Goal: Transaction & Acquisition: Purchase product/service

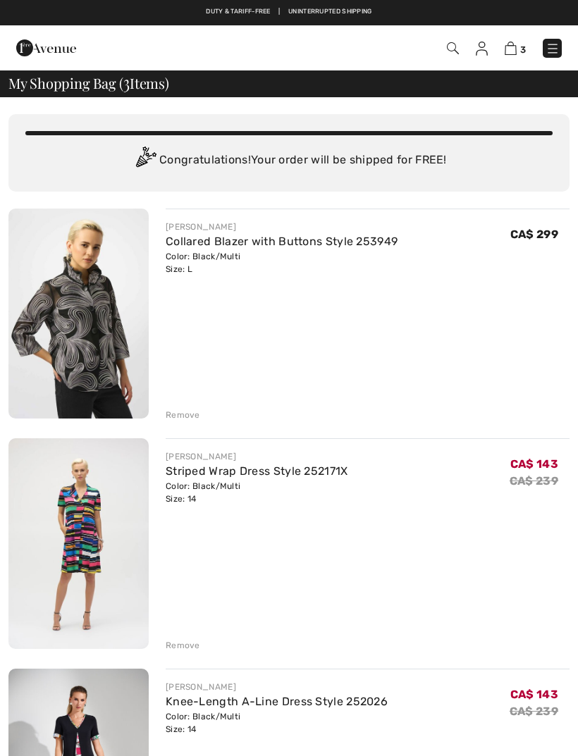
click at [189, 410] on div "Remove" at bounding box center [183, 415] width 35 height 13
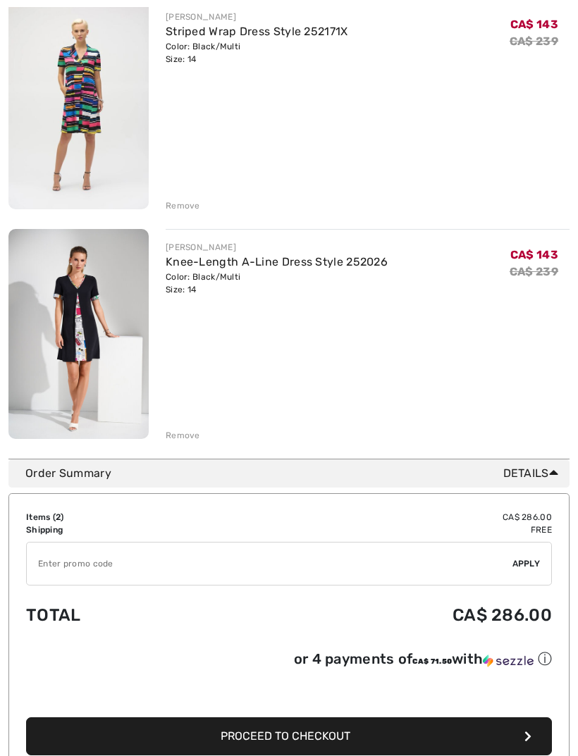
scroll to position [214, 0]
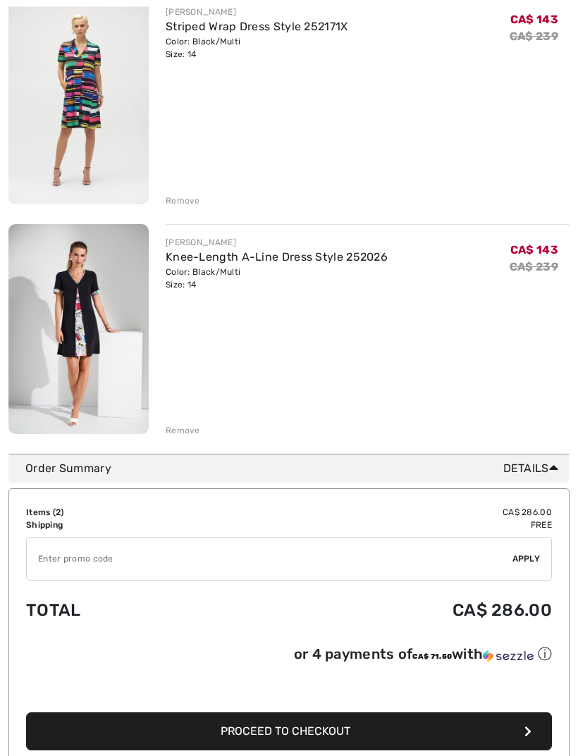
click at [135, 554] on input "TEXT" at bounding box center [269, 559] width 485 height 42
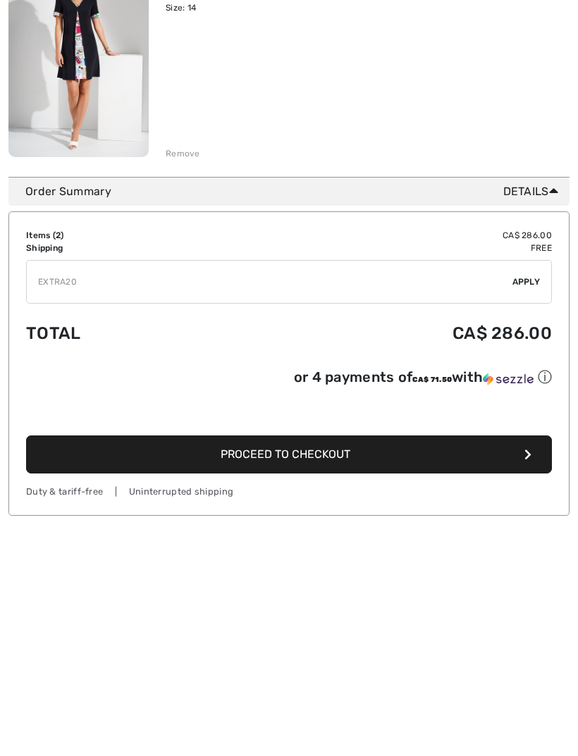
type input "EXTRA20"
click at [532, 513] on span "Apply" at bounding box center [526, 519] width 28 height 13
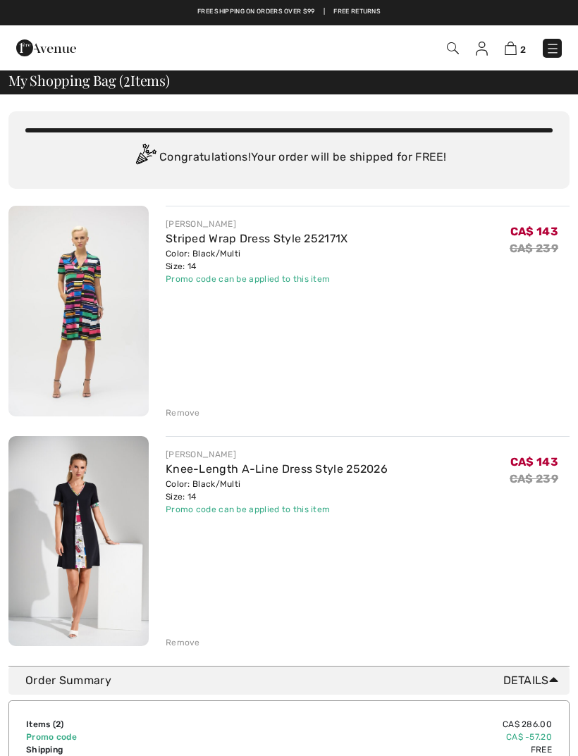
scroll to position [0, 0]
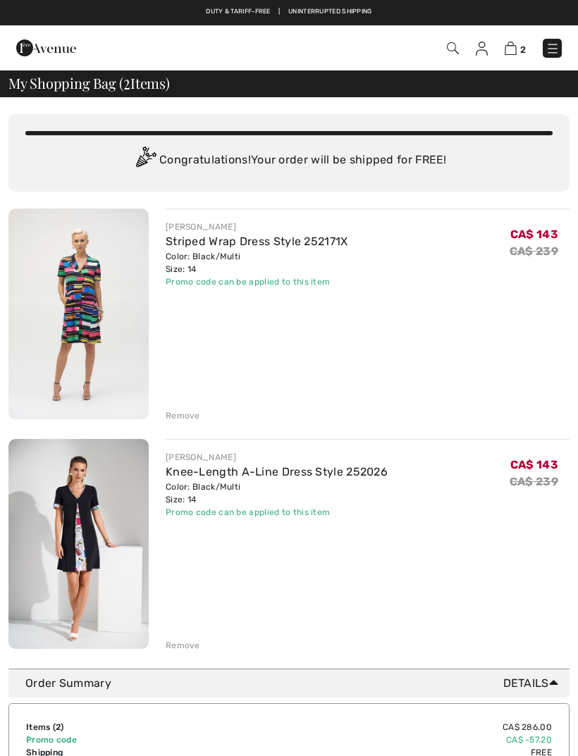
click at [189, 414] on div "Remove" at bounding box center [183, 415] width 35 height 13
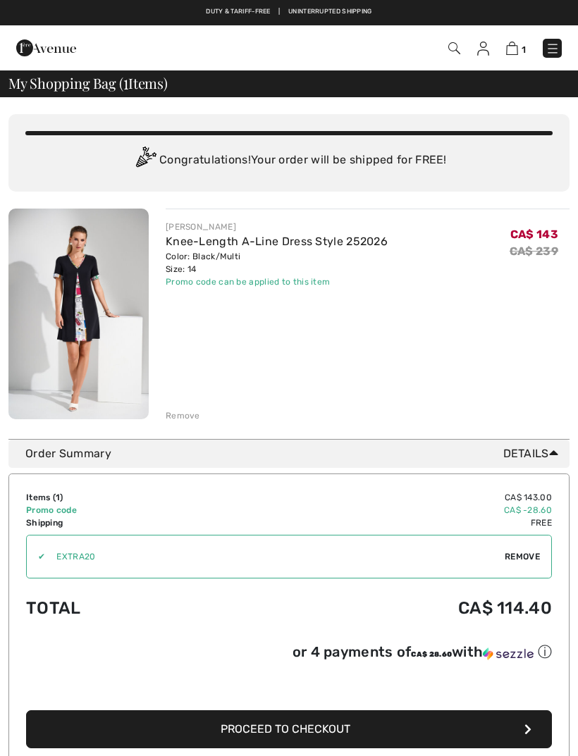
click at [178, 247] on link "Knee-Length A-Line Dress Style 252026" at bounding box center [277, 241] width 222 height 13
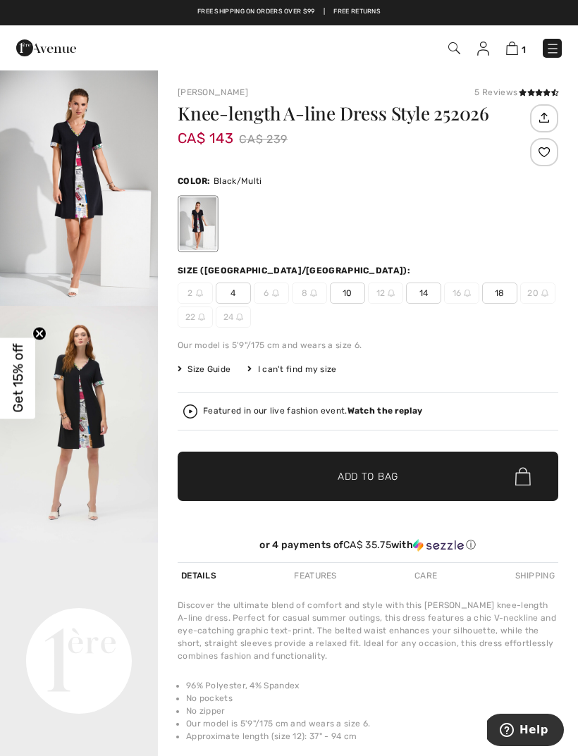
click at [551, 46] on img at bounding box center [552, 49] width 14 height 14
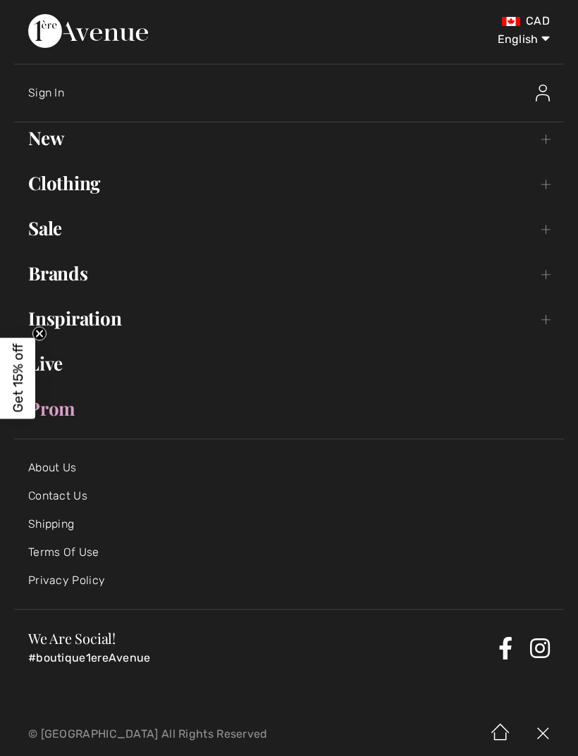
click at [62, 230] on link "Sale Toggle submenu" at bounding box center [288, 228] width 549 height 31
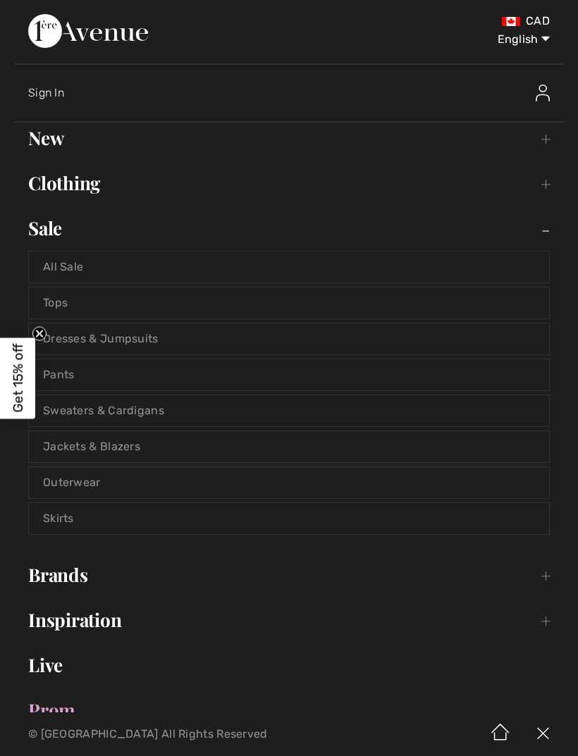
click at [80, 252] on link "All Sale" at bounding box center [289, 266] width 520 height 31
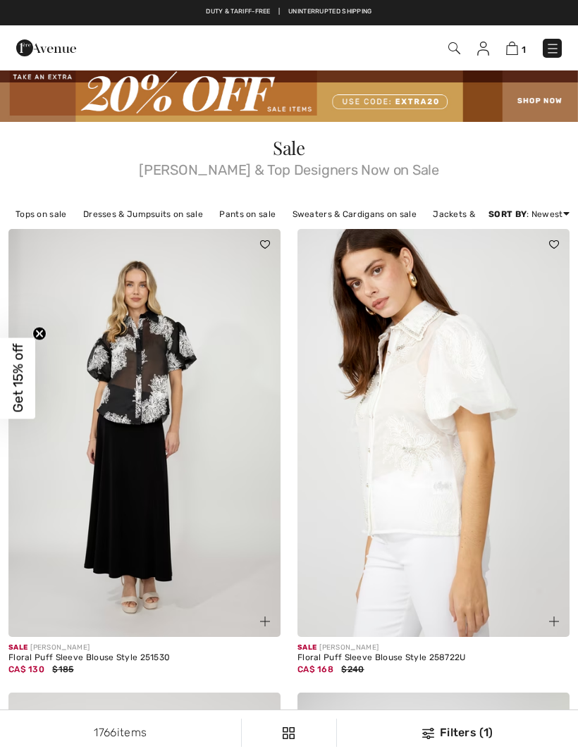
checkbox input "true"
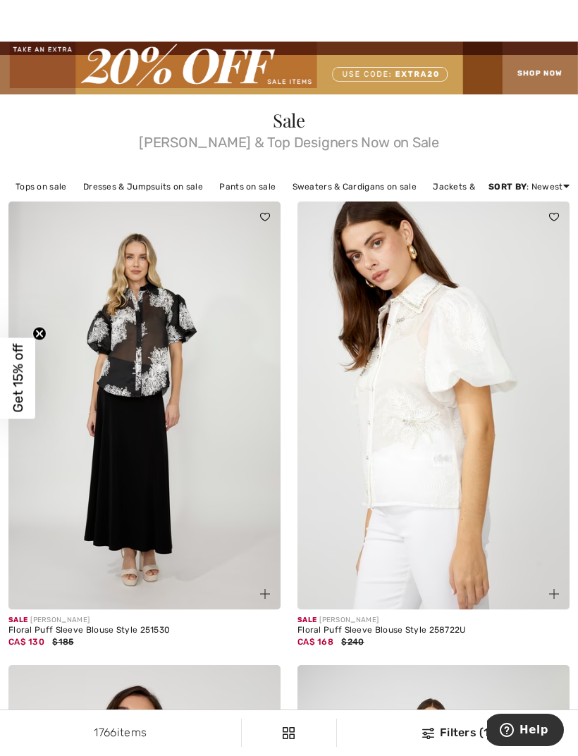
scroll to position [28, 0]
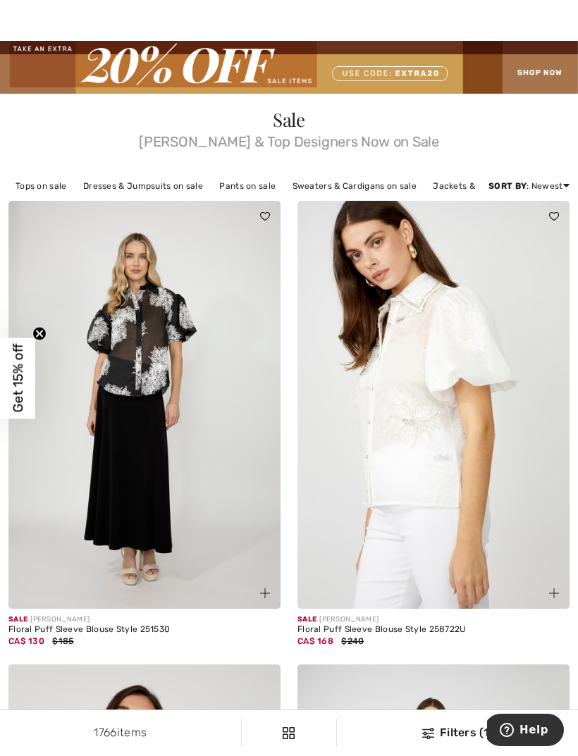
click at [147, 351] on img at bounding box center [144, 405] width 272 height 408
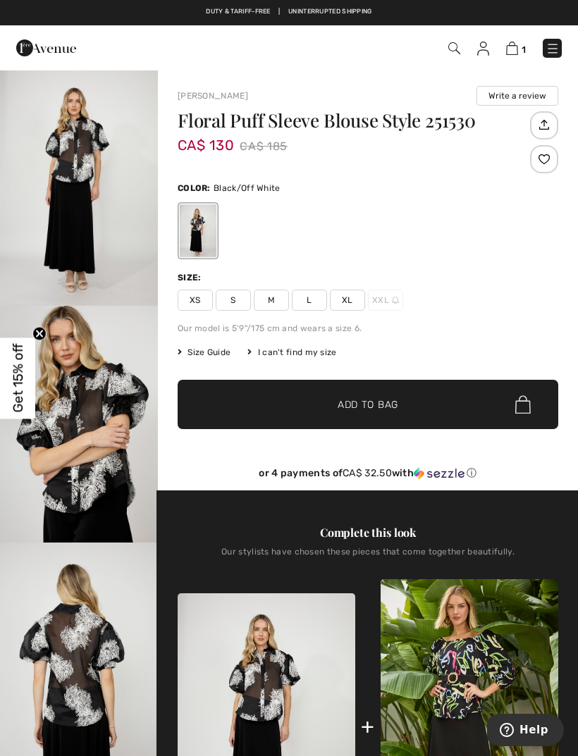
click at [320, 302] on span "L" at bounding box center [309, 299] width 35 height 21
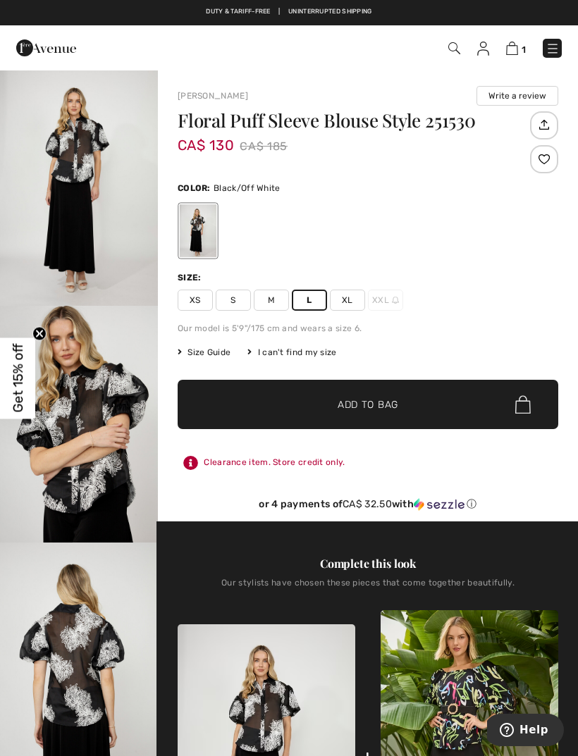
click at [389, 412] on span "✔ Added to Bag Add to Bag" at bounding box center [367, 404] width 380 height 49
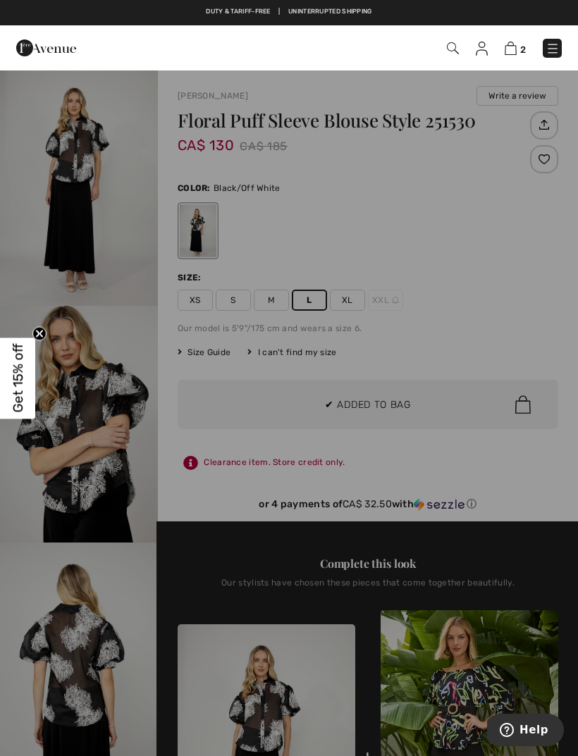
click at [440, 377] on div at bounding box center [289, 378] width 578 height 756
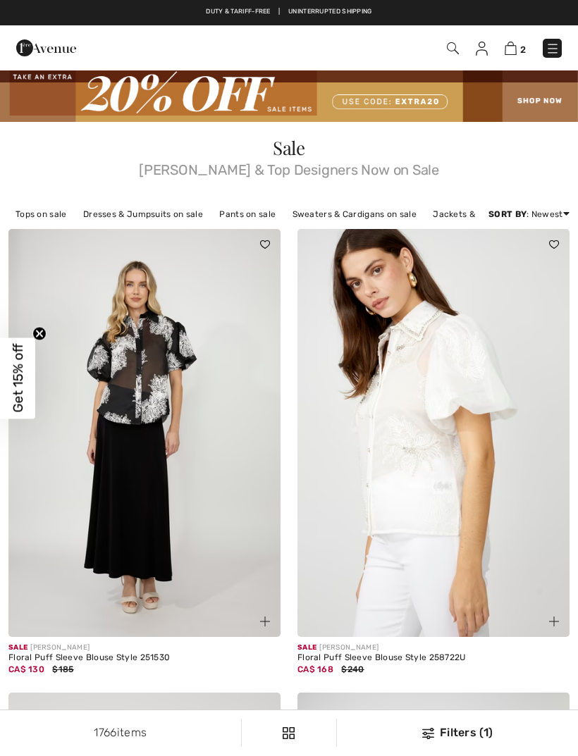
checkbox input "true"
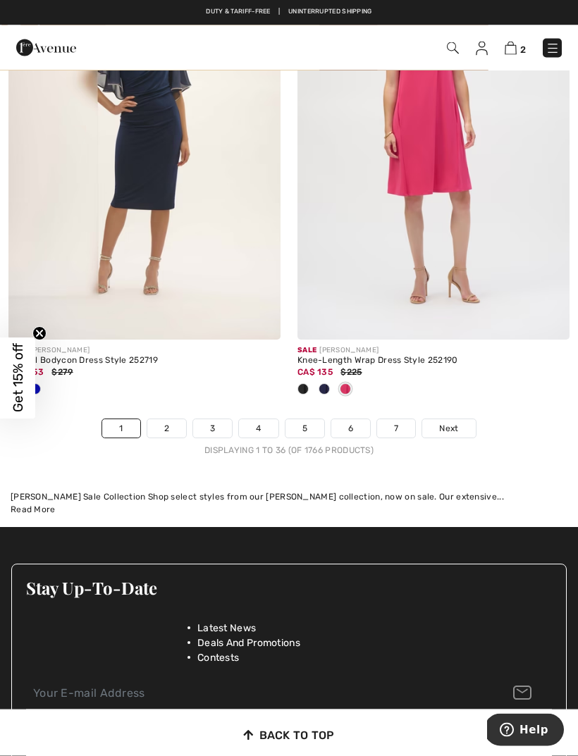
scroll to position [8496, 0]
click at [411, 419] on link "7" at bounding box center [396, 428] width 38 height 18
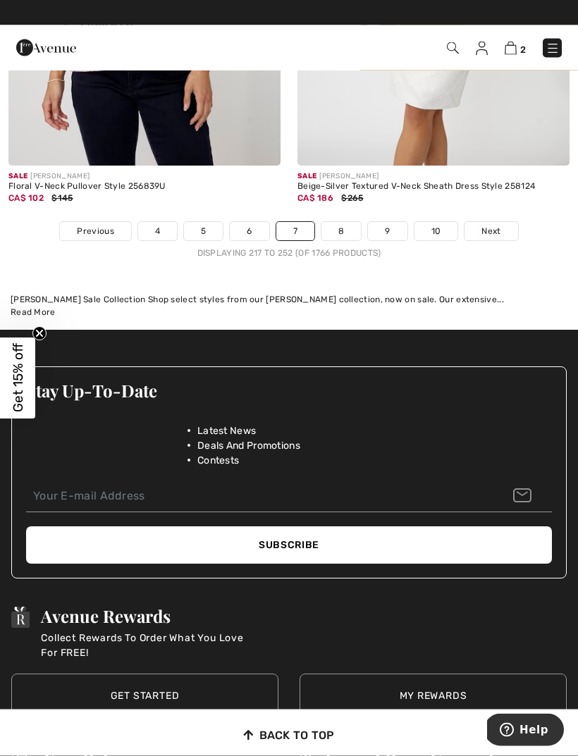
scroll to position [8832, 0]
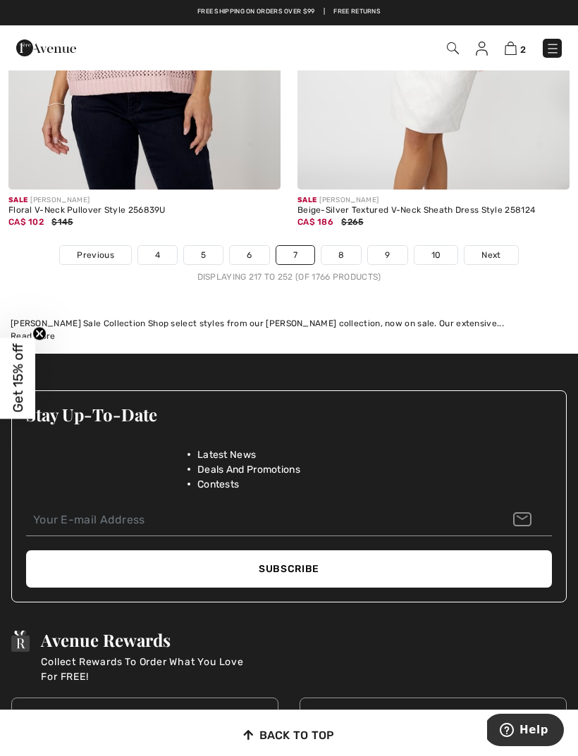
click at [494, 253] on link "Next" at bounding box center [490, 255] width 53 height 18
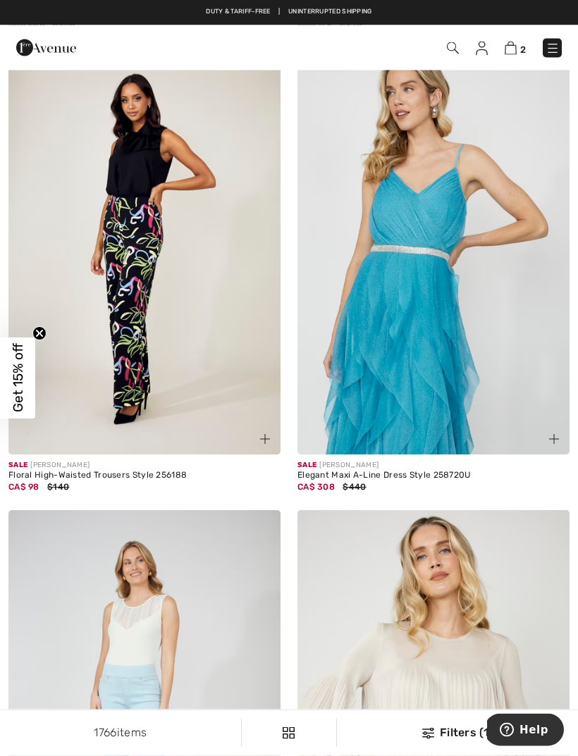
scroll to position [1109, 0]
click at [425, 344] on img at bounding box center [433, 250] width 272 height 408
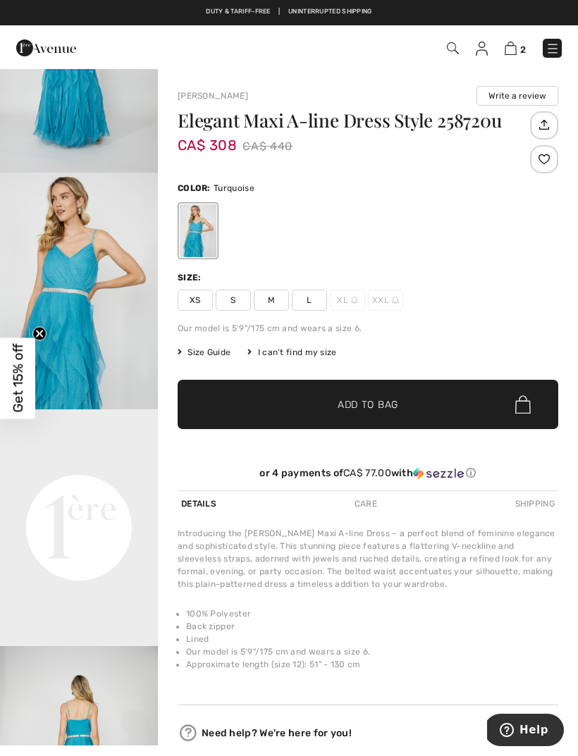
scroll to position [126, 0]
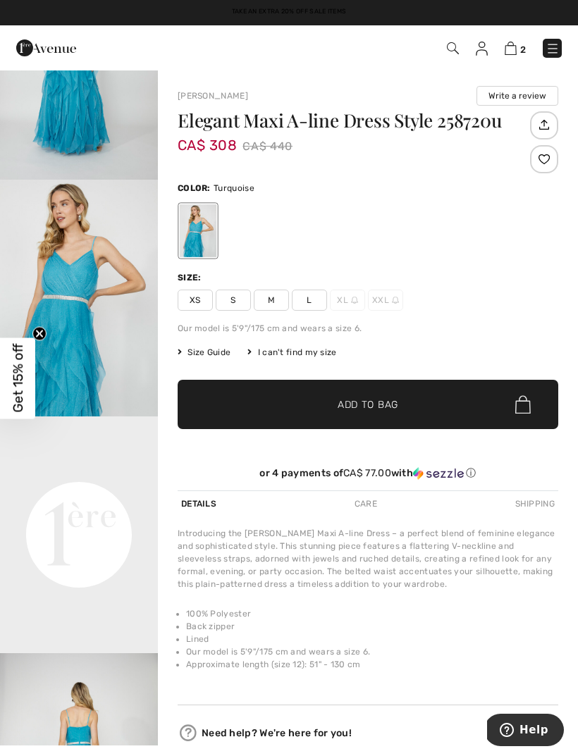
click at [323, 297] on span "L" at bounding box center [309, 299] width 35 height 21
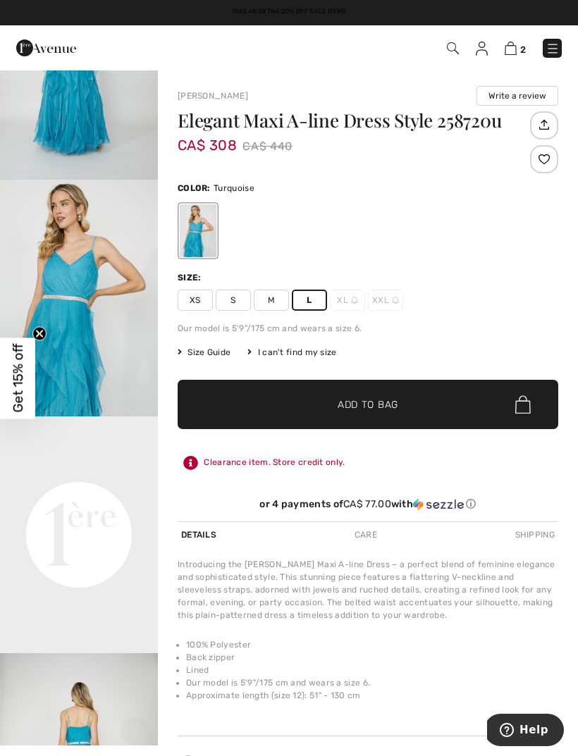
click at [369, 404] on span "Add to Bag" at bounding box center [367, 404] width 61 height 15
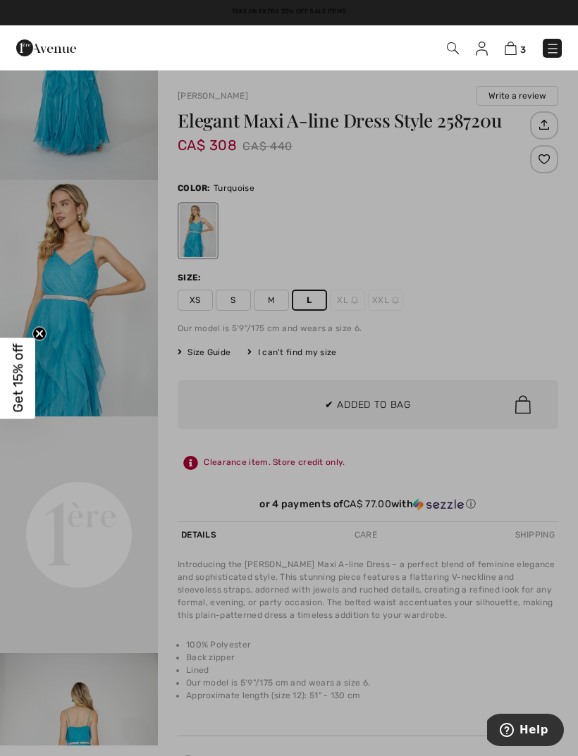
click at [406, 416] on div at bounding box center [289, 378] width 578 height 756
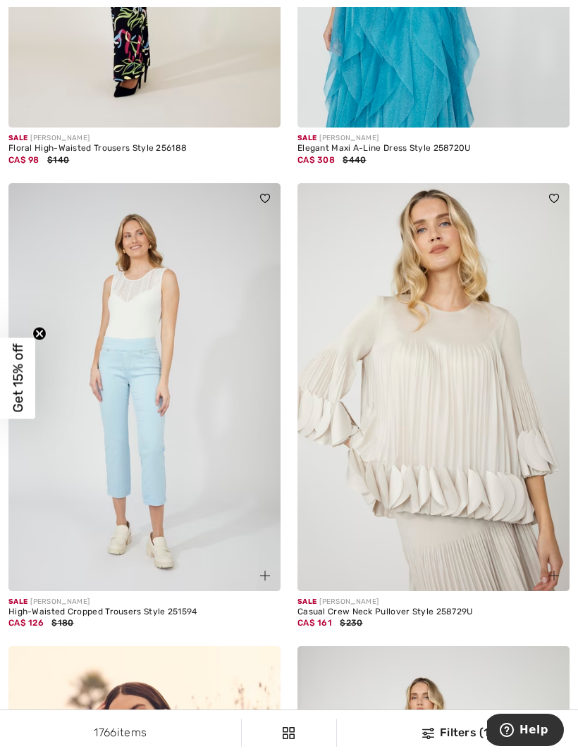
scroll to position [1435, 0]
click at [486, 450] on img at bounding box center [433, 388] width 272 height 408
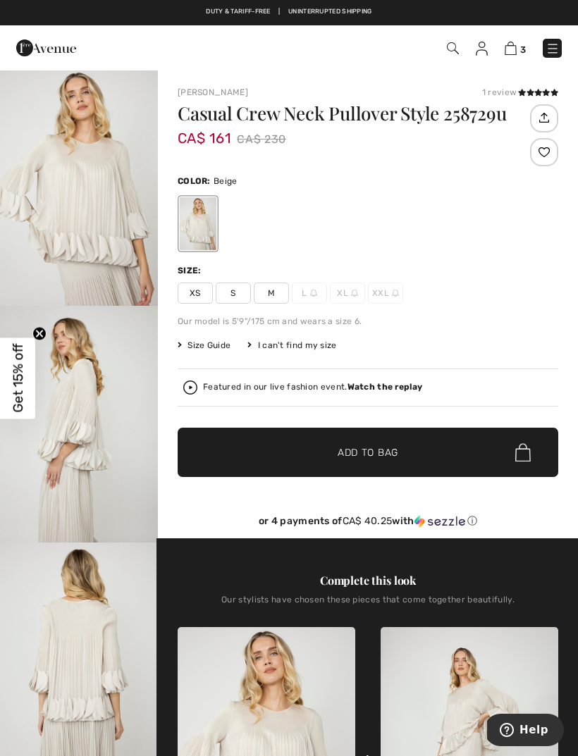
click at [283, 301] on span "M" at bounding box center [271, 292] width 35 height 21
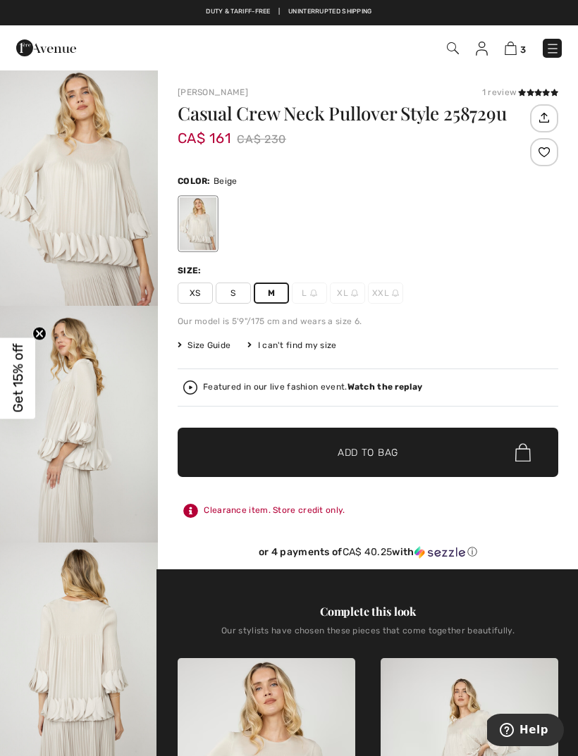
click at [371, 454] on span "Add to Bag" at bounding box center [367, 452] width 61 height 15
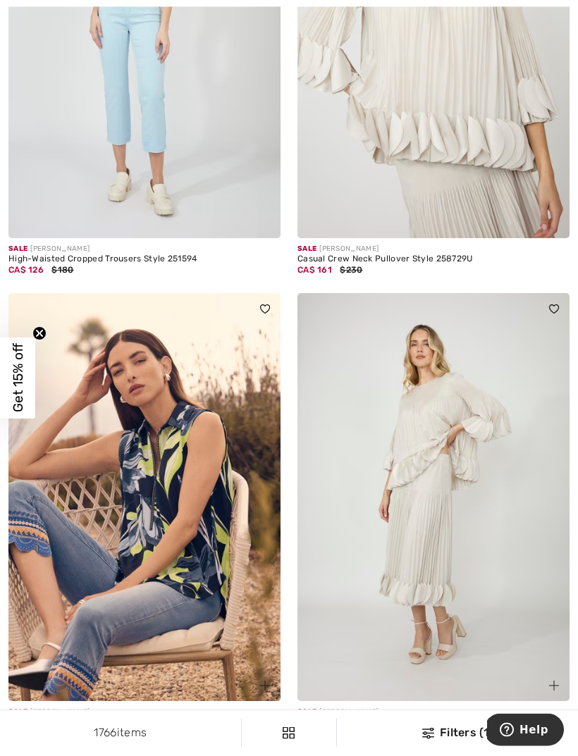
scroll to position [1789, 0]
click at [468, 535] on img at bounding box center [433, 497] width 272 height 408
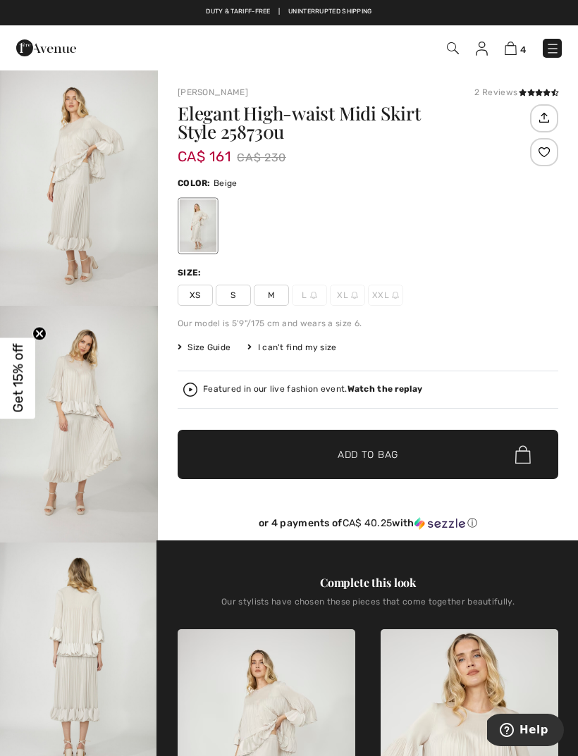
click at [268, 301] on span "M" at bounding box center [271, 295] width 35 height 21
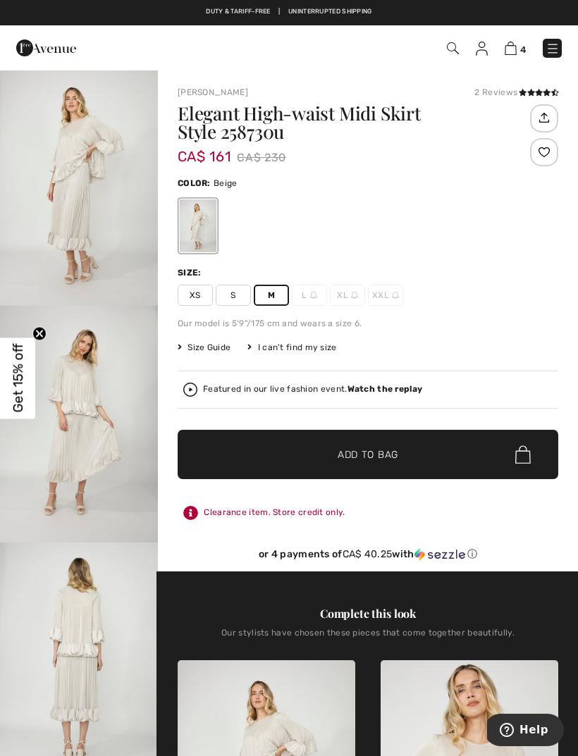
click at [361, 454] on span "Add to Bag" at bounding box center [367, 454] width 61 height 15
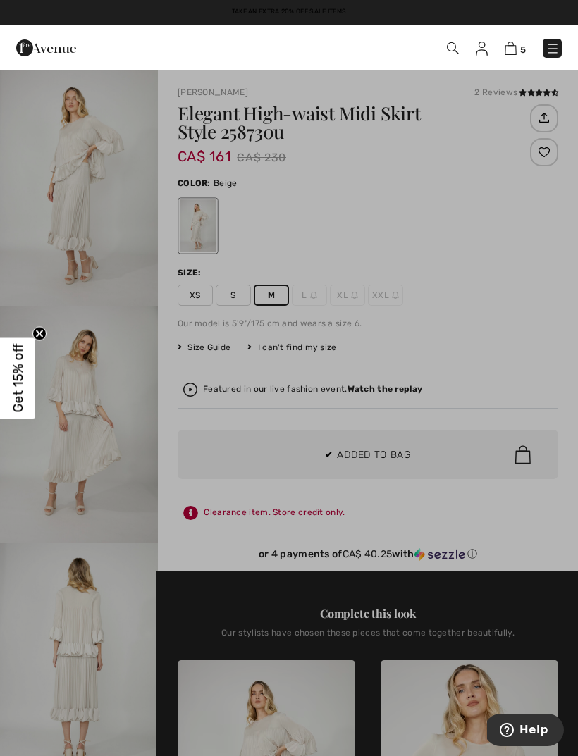
click at [134, 253] on div at bounding box center [289, 378] width 578 height 756
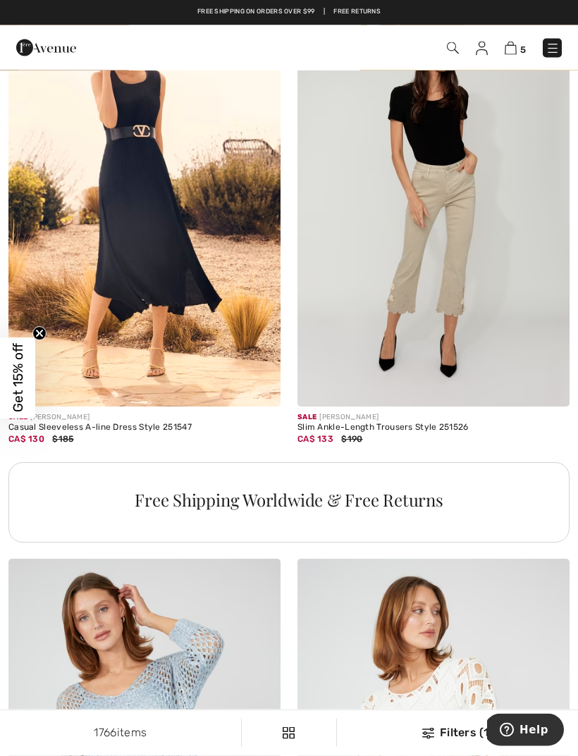
scroll to position [2541, 0]
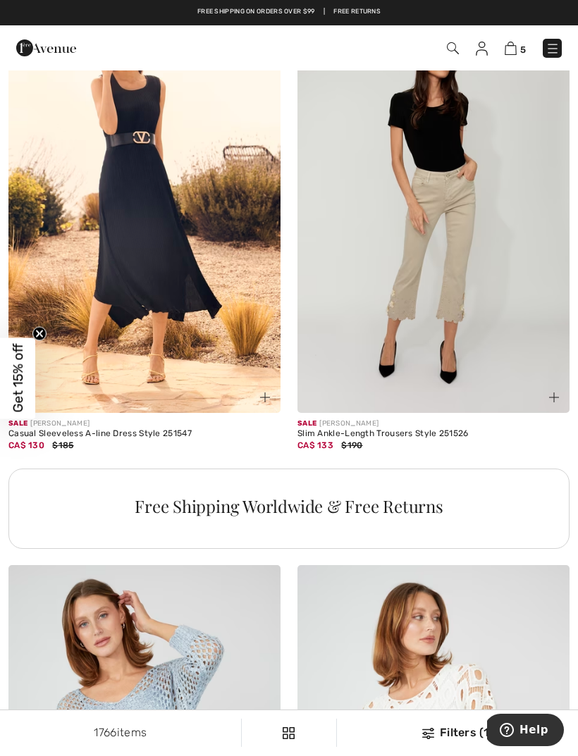
click at [158, 266] on img at bounding box center [144, 209] width 272 height 408
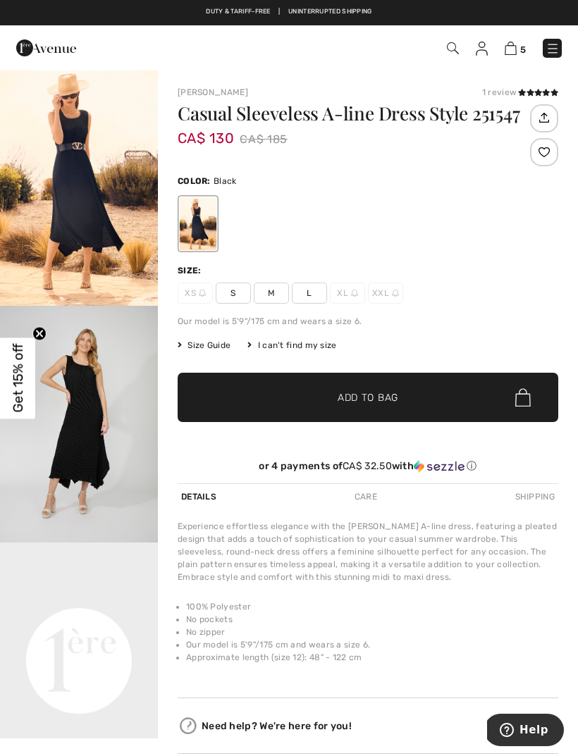
click at [312, 300] on span "L" at bounding box center [309, 292] width 35 height 21
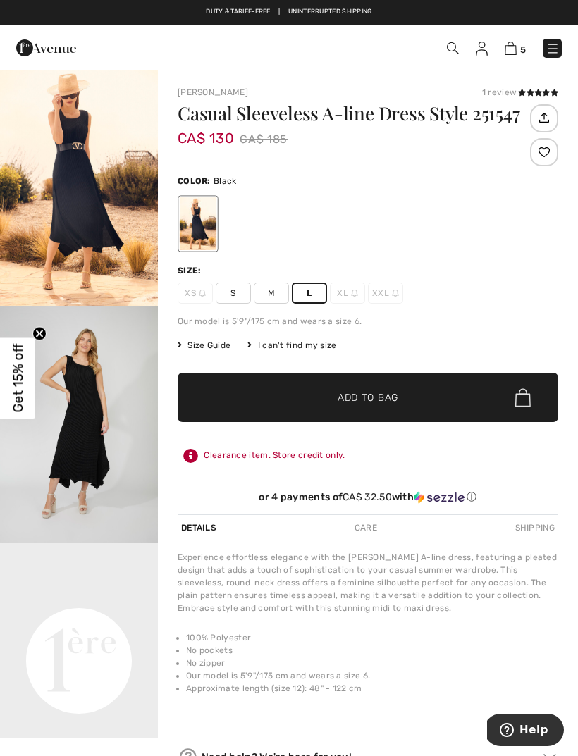
click at [394, 406] on span "✔ Added to Bag Add to Bag" at bounding box center [367, 397] width 380 height 49
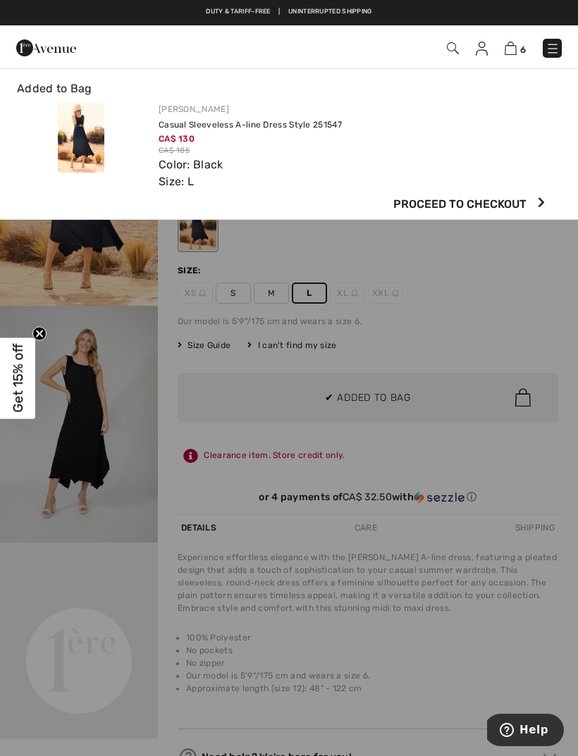
click at [348, 290] on div at bounding box center [289, 378] width 578 height 756
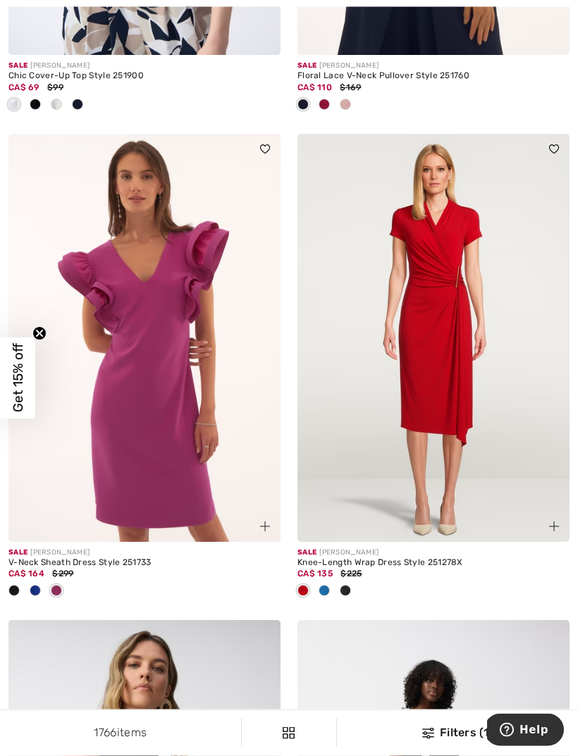
scroll to position [6392, 0]
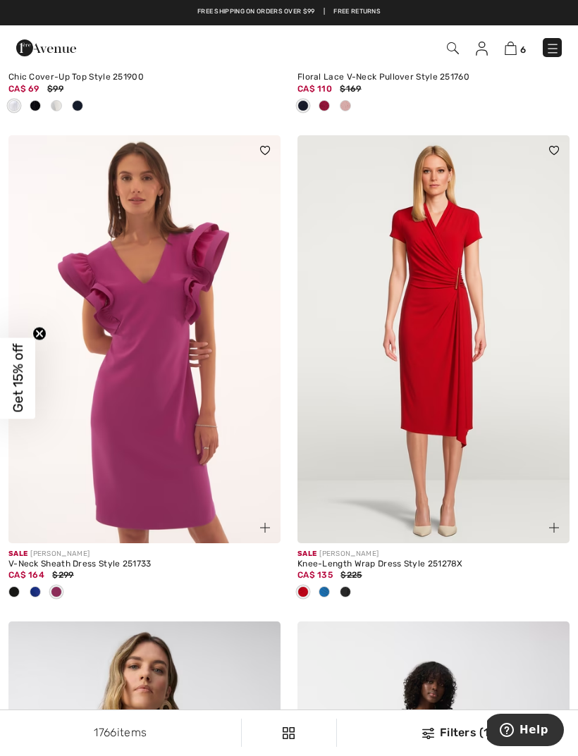
click at [447, 383] on img at bounding box center [433, 339] width 272 height 408
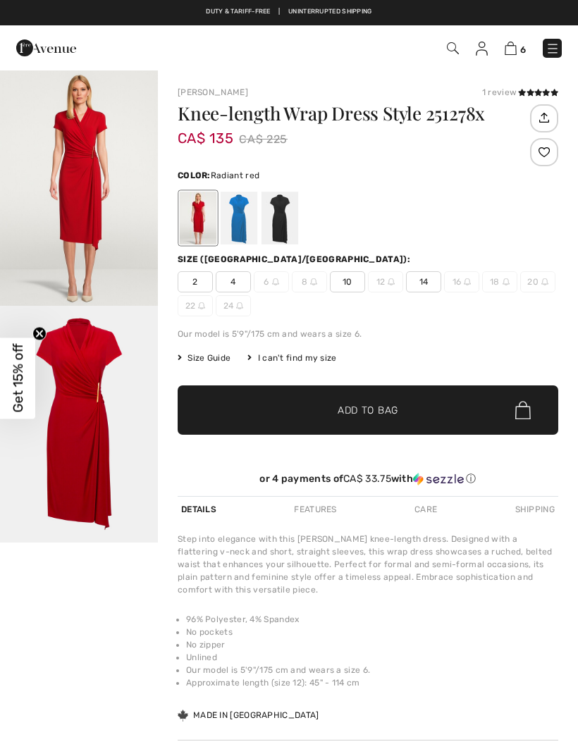
checkbox input "true"
click at [428, 282] on span "14" at bounding box center [423, 281] width 35 height 21
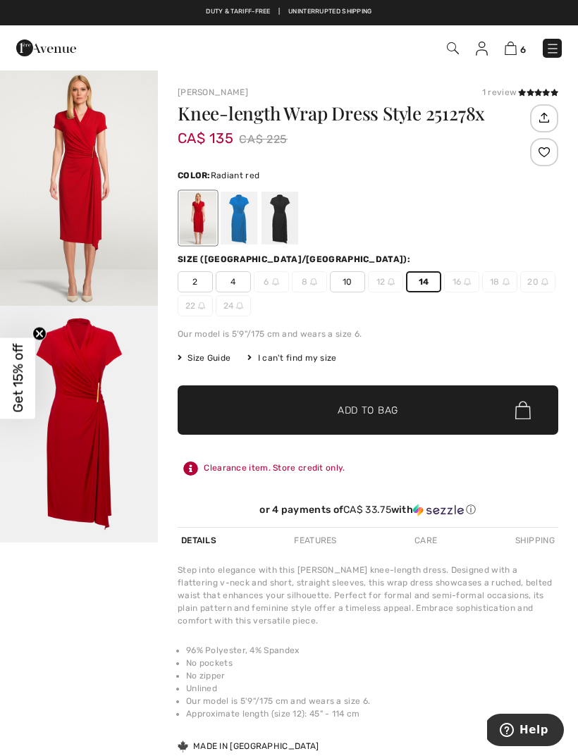
click at [425, 419] on span "✔ Added to Bag Add to Bag" at bounding box center [367, 409] width 380 height 49
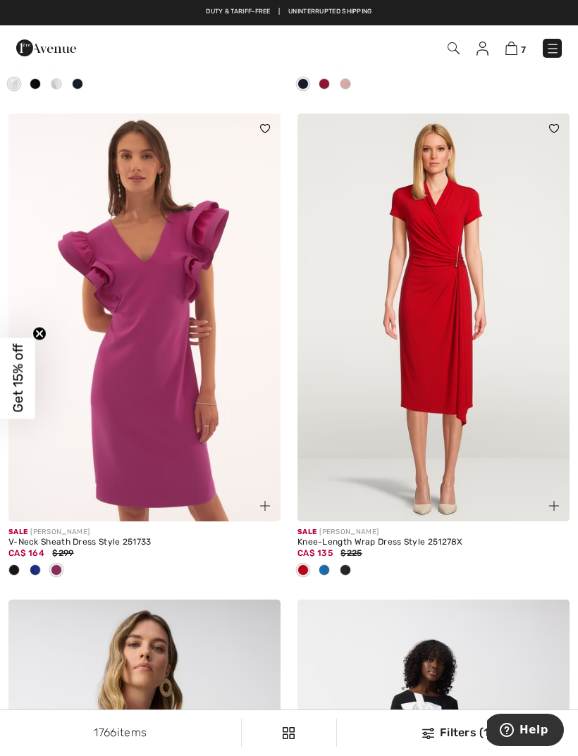
scroll to position [6414, 0]
click at [151, 391] on img at bounding box center [144, 318] width 272 height 408
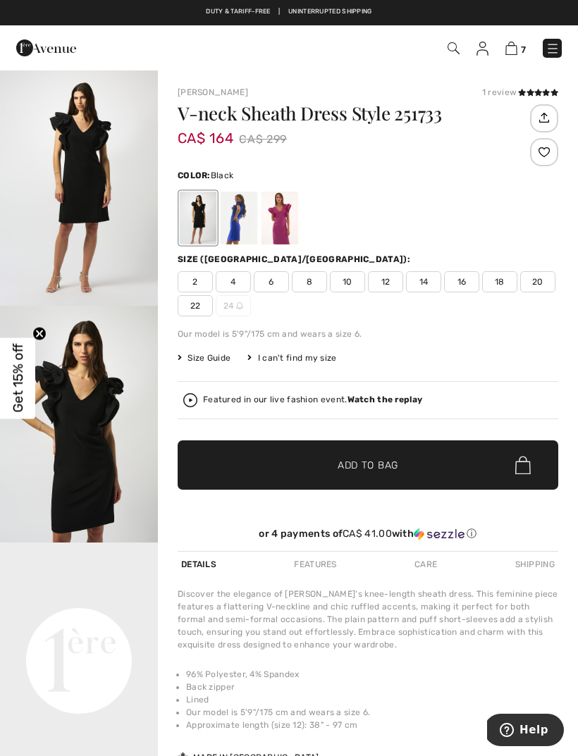
click at [432, 281] on span "14" at bounding box center [423, 281] width 35 height 21
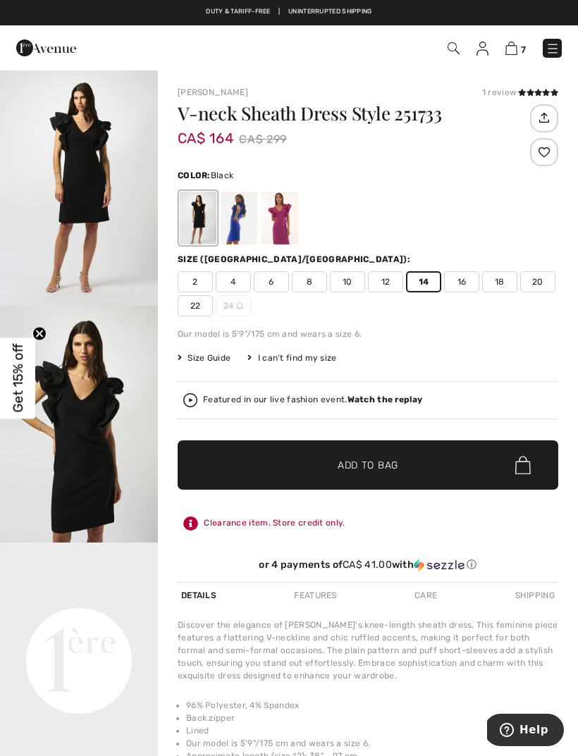
click at [284, 216] on div at bounding box center [279, 218] width 37 height 53
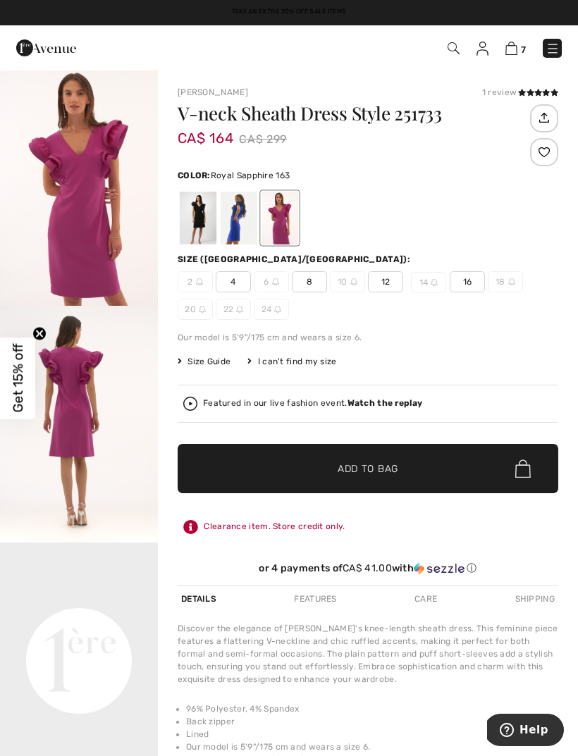
click at [242, 223] on div at bounding box center [238, 218] width 37 height 53
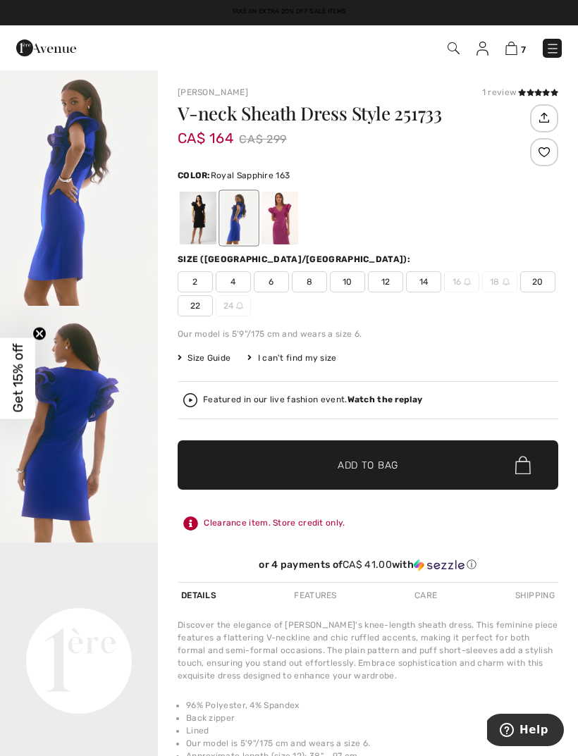
click at [433, 287] on span "14" at bounding box center [423, 281] width 35 height 21
click at [377, 464] on span "Add to Bag" at bounding box center [367, 465] width 61 height 15
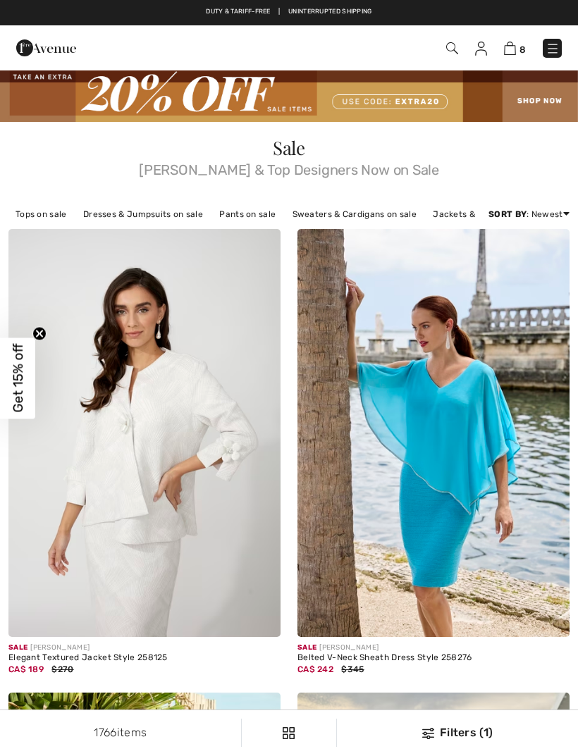
checkbox input "true"
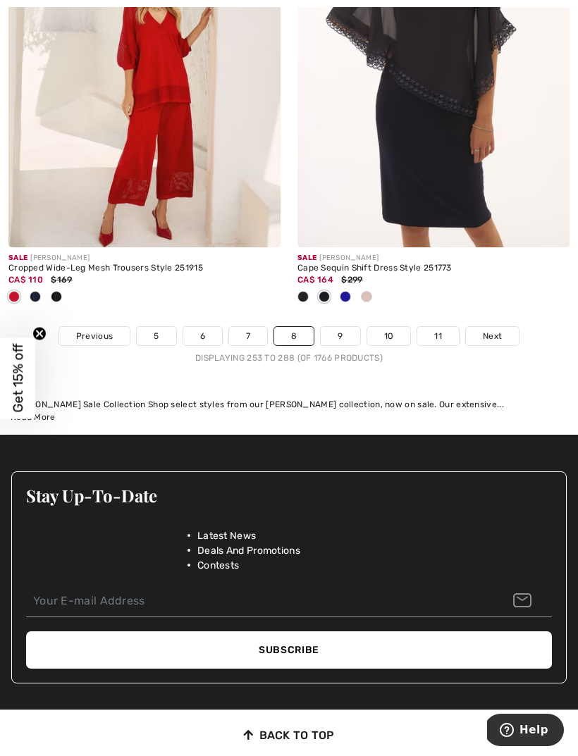
scroll to position [8658, 0]
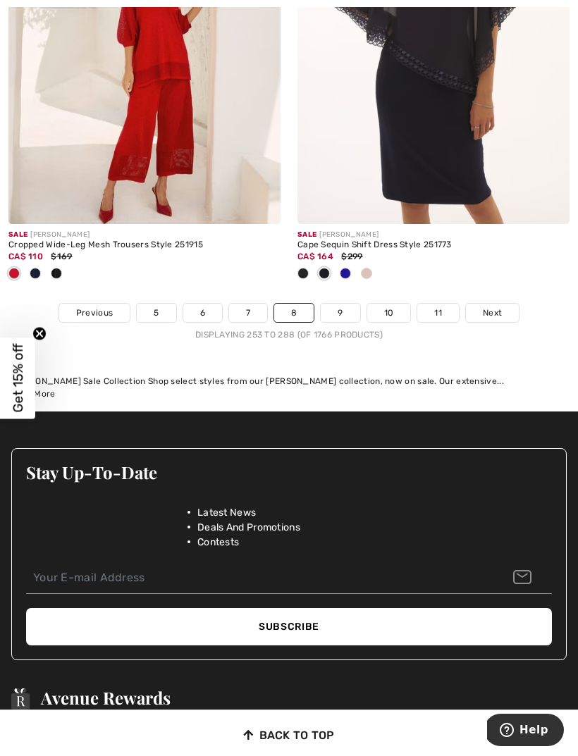
click at [500, 306] on span "Next" at bounding box center [491, 312] width 19 height 13
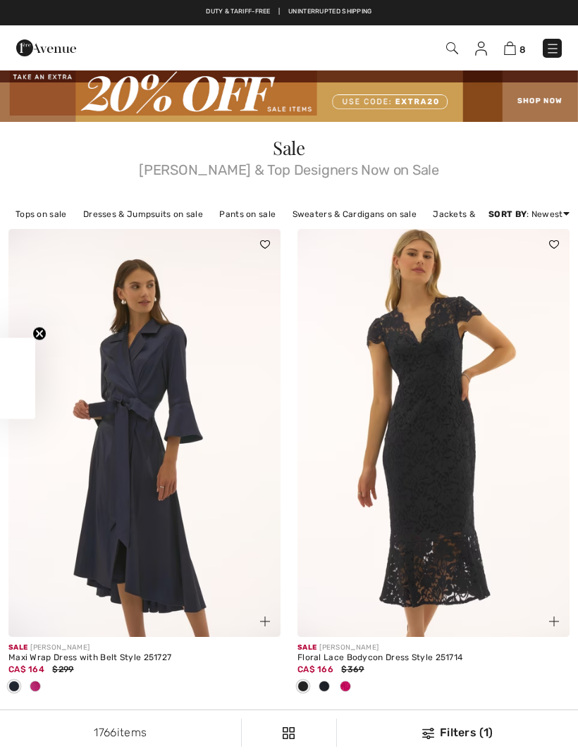
checkbox input "true"
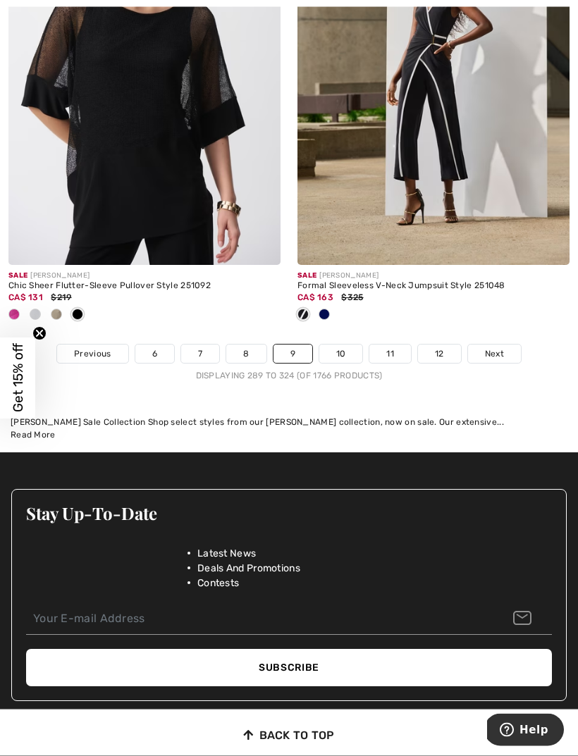
scroll to position [8826, 0]
click at [502, 351] on link "Next" at bounding box center [494, 353] width 53 height 18
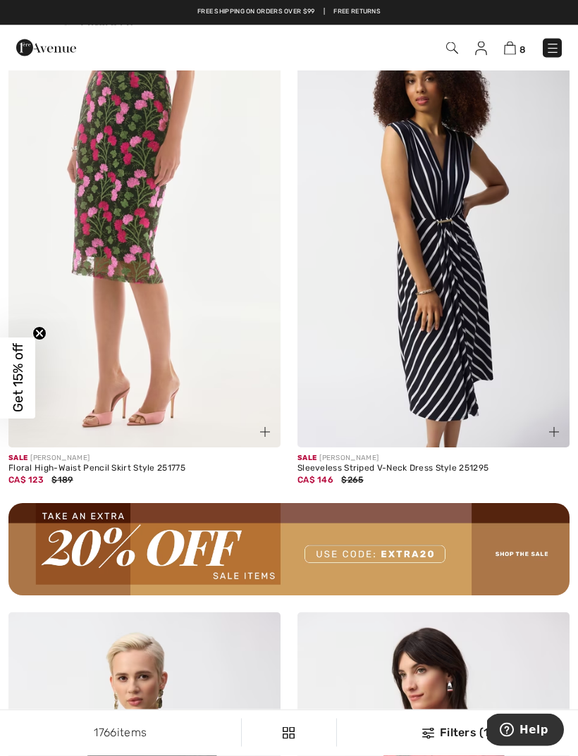
scroll to position [5609, 0]
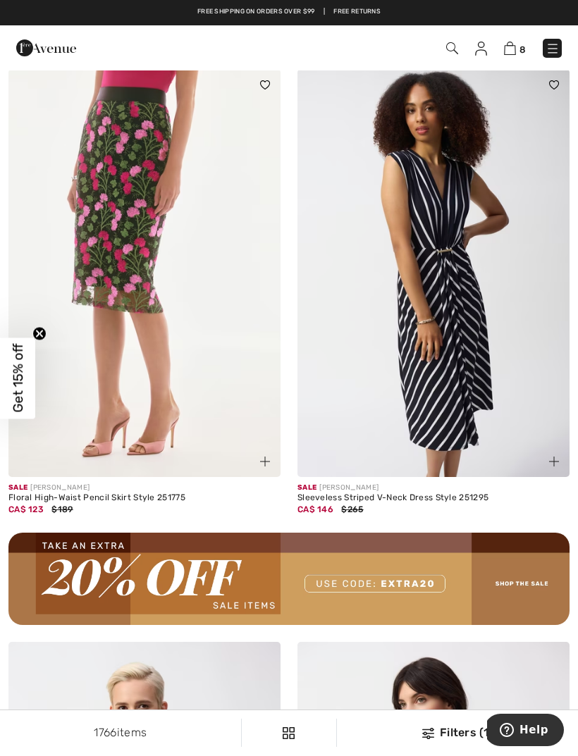
click at [175, 222] on img at bounding box center [144, 273] width 272 height 408
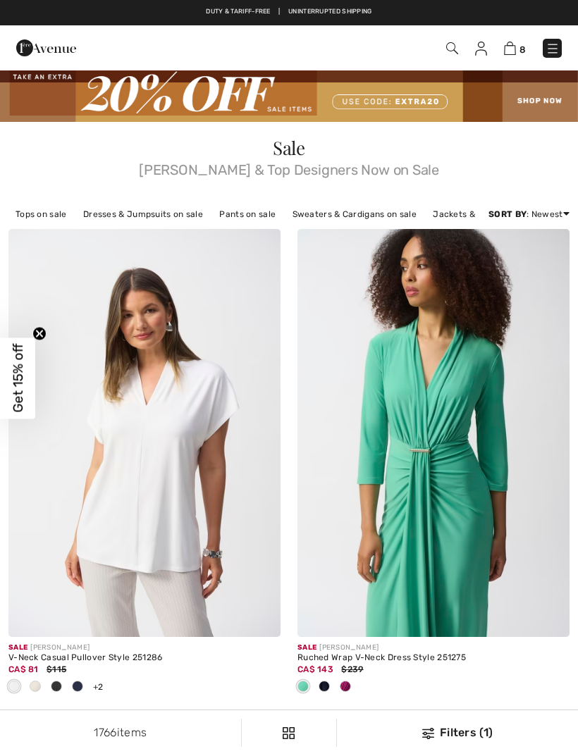
checkbox input "true"
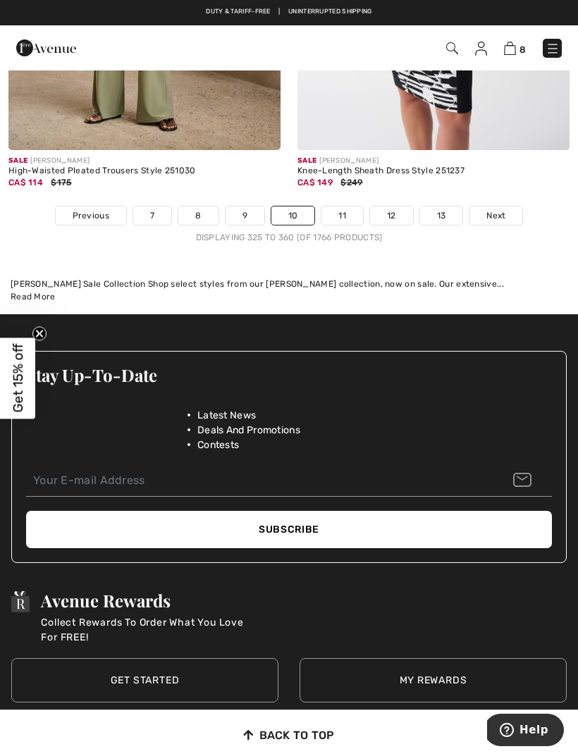
scroll to position [8880, 0]
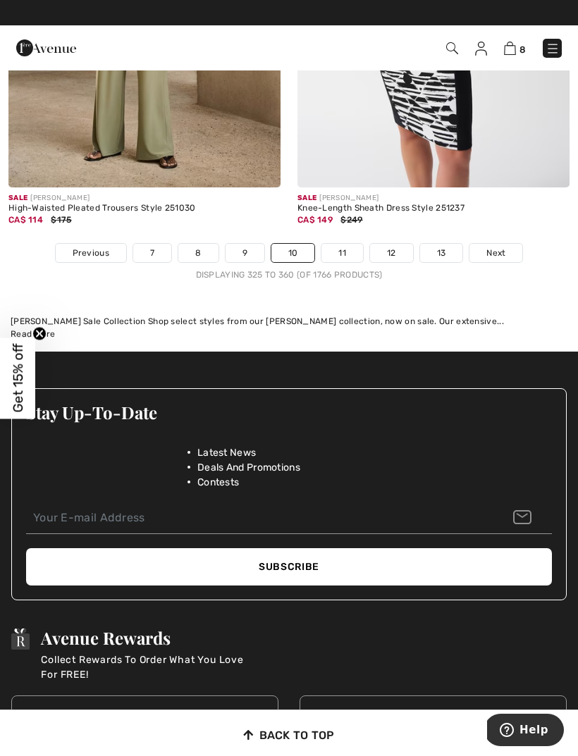
click at [506, 244] on link "Next" at bounding box center [495, 253] width 53 height 18
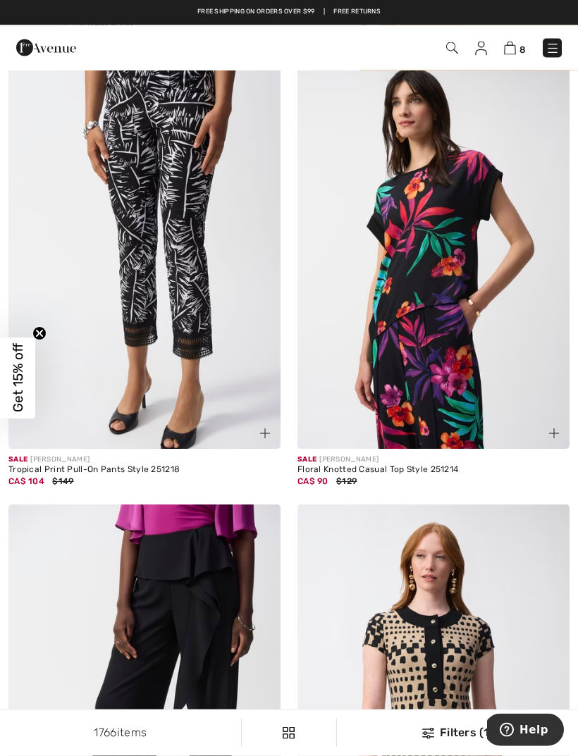
scroll to position [3105, 0]
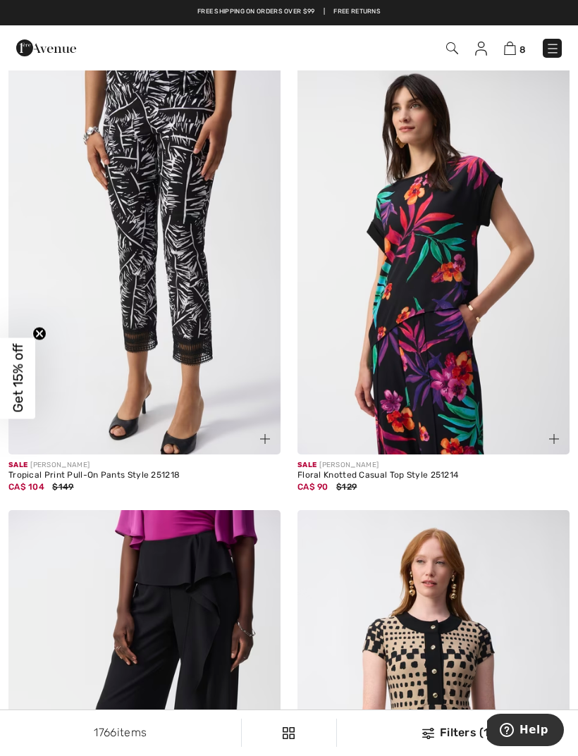
click at [187, 232] on img at bounding box center [144, 250] width 272 height 408
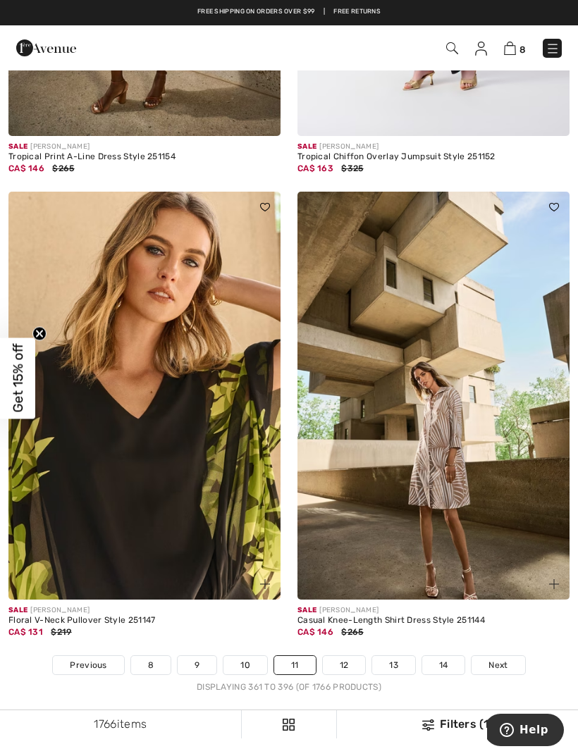
scroll to position [8193, 0]
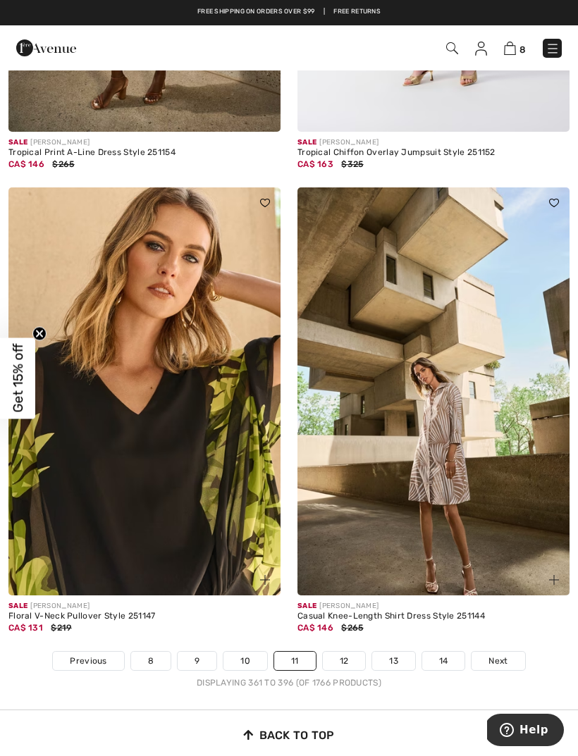
click at [339, 652] on link "12" at bounding box center [344, 661] width 43 height 18
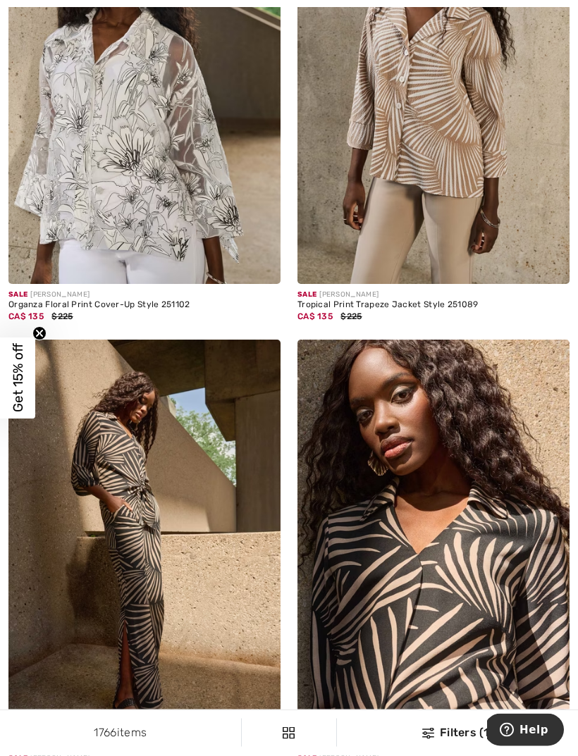
scroll to position [816, 0]
click at [146, 78] on img at bounding box center [144, 80] width 272 height 408
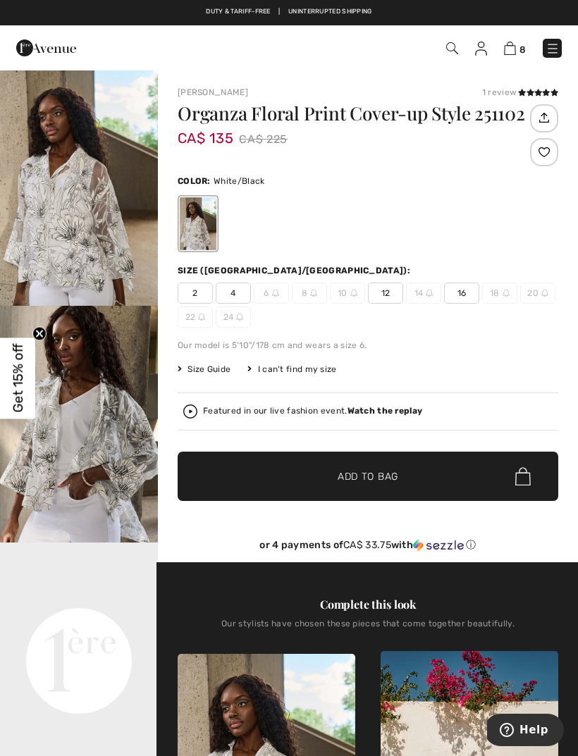
click at [399, 298] on span "12" at bounding box center [385, 292] width 35 height 21
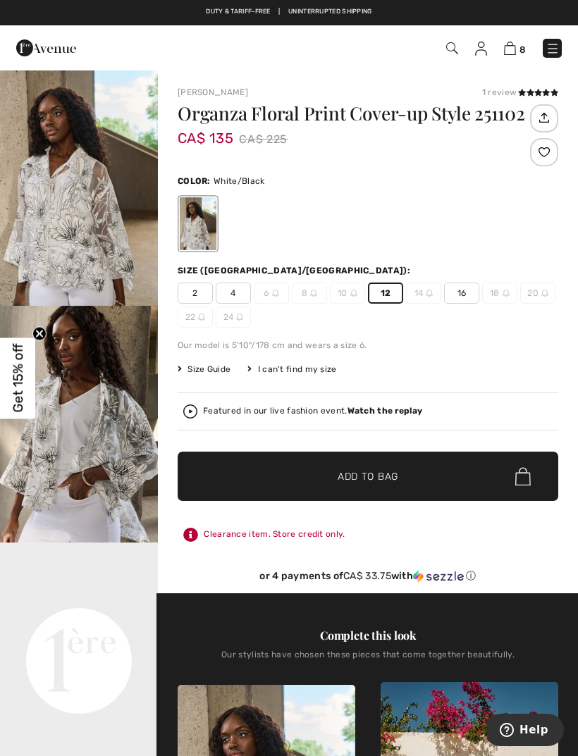
click at [408, 478] on span "✔ Added to Bag Add to Bag" at bounding box center [367, 475] width 380 height 49
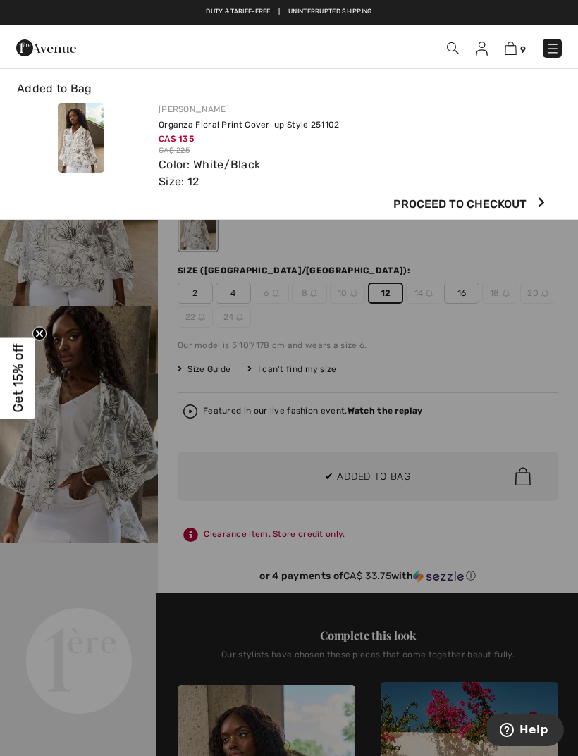
click at [523, 46] on span "9" at bounding box center [523, 49] width 6 height 11
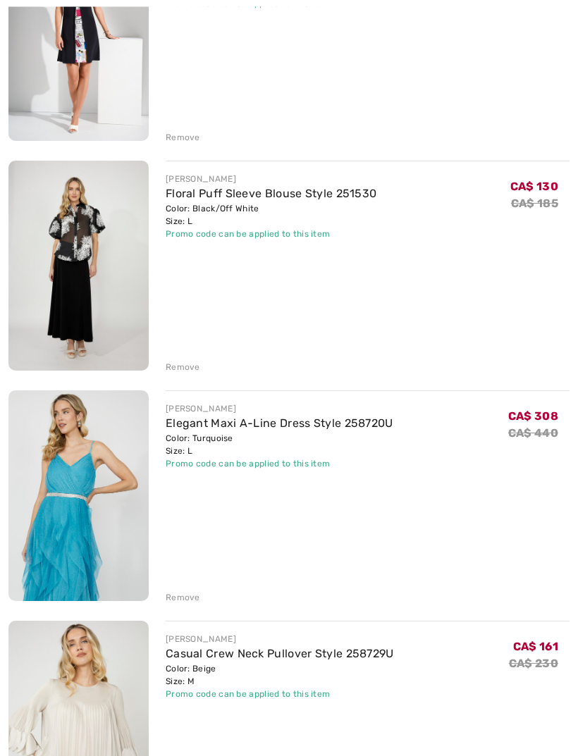
scroll to position [278, 0]
click at [189, 592] on div "Remove" at bounding box center [183, 597] width 35 height 13
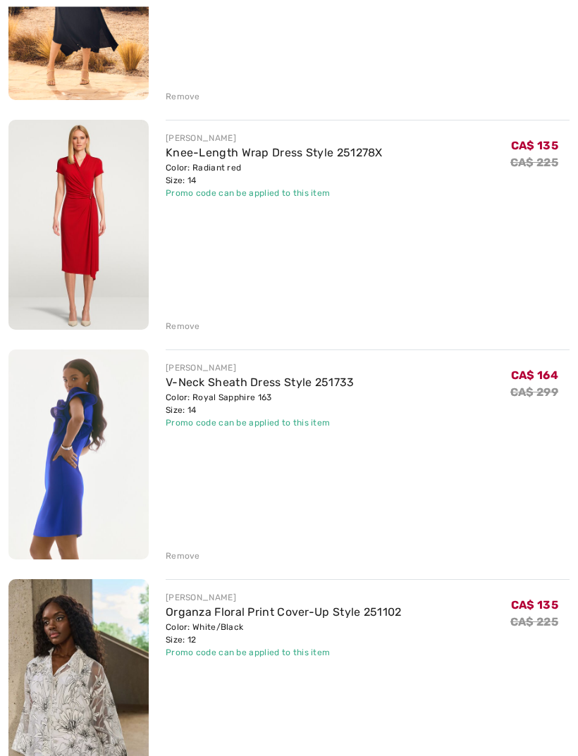
scroll to position [1239, 0]
click at [184, 556] on div "Remove" at bounding box center [183, 555] width 35 height 13
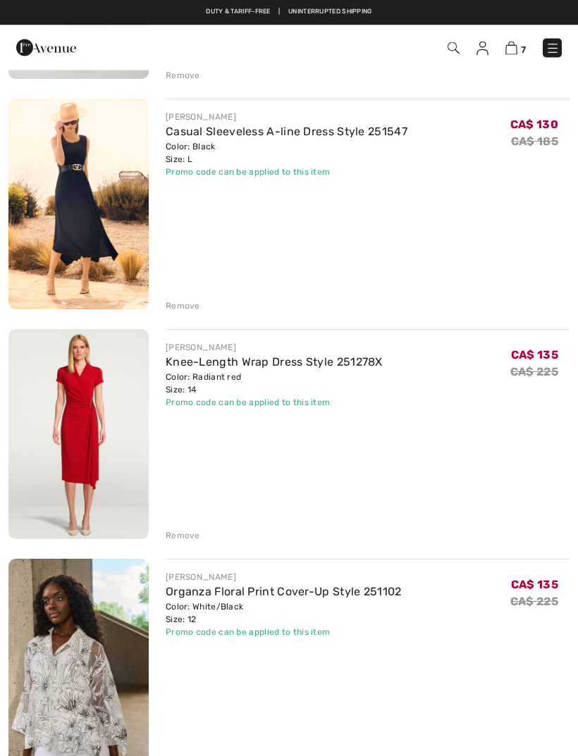
scroll to position [1021, 0]
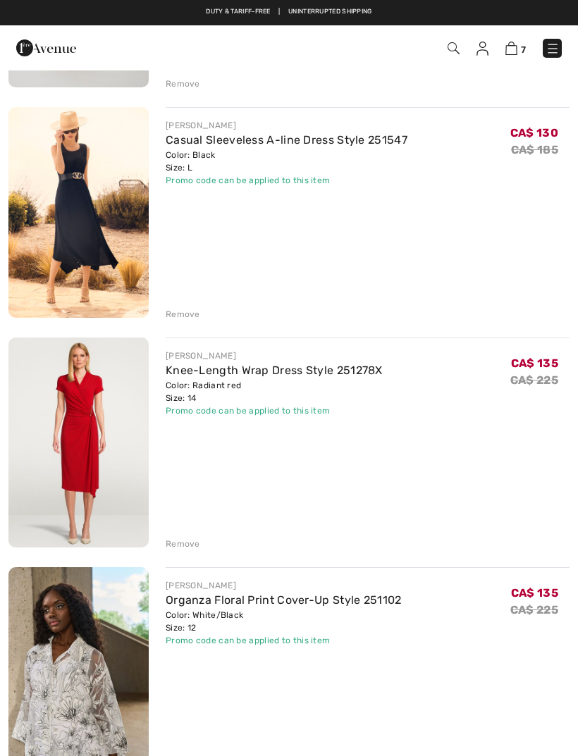
click at [188, 542] on div "Remove" at bounding box center [183, 543] width 35 height 13
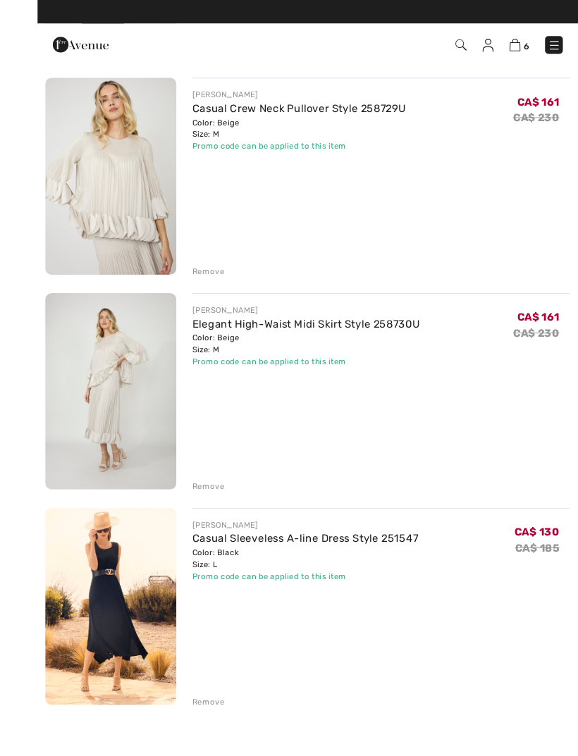
scroll to position [671, 0]
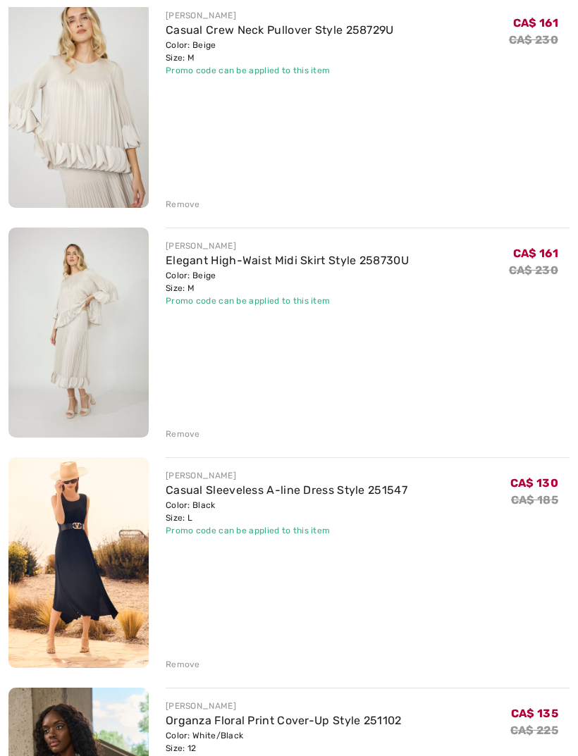
click at [187, 663] on div "Remove" at bounding box center [183, 664] width 35 height 13
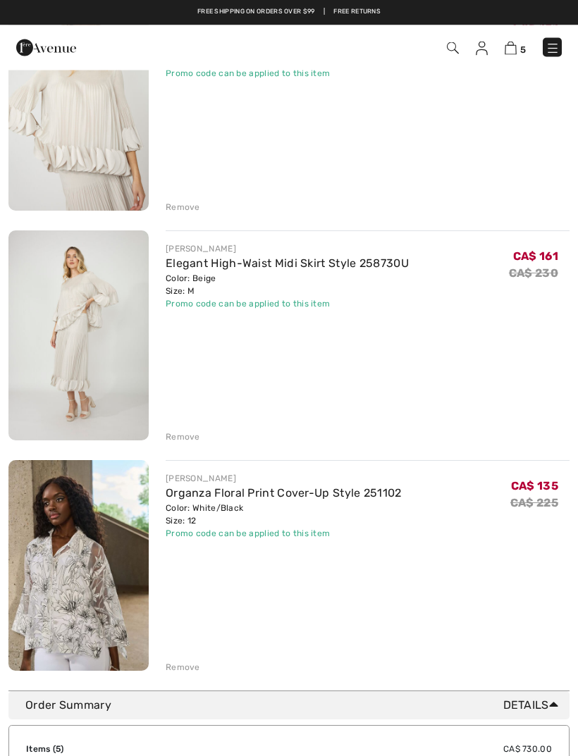
scroll to position [664, 0]
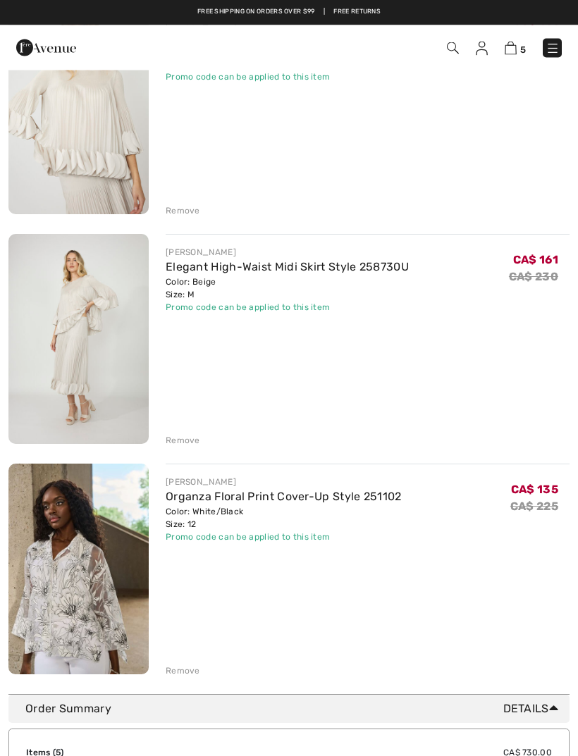
click at [187, 449] on div "JOSEPH RIBKOFF Knee-Length A-Line Dress Style 252026 Color: Black/Multi Size: 1…" at bounding box center [288, 110] width 561 height 1133
click at [180, 442] on div "Remove" at bounding box center [183, 441] width 35 height 13
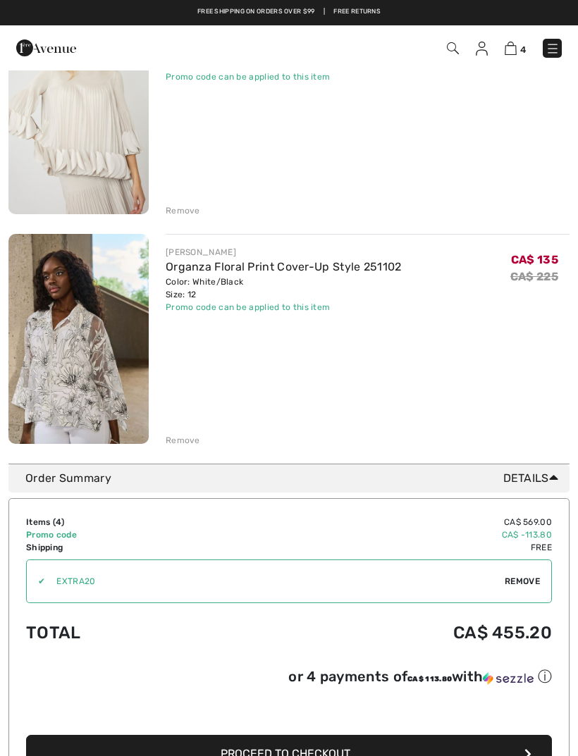
click at [189, 215] on div "Remove" at bounding box center [183, 210] width 35 height 13
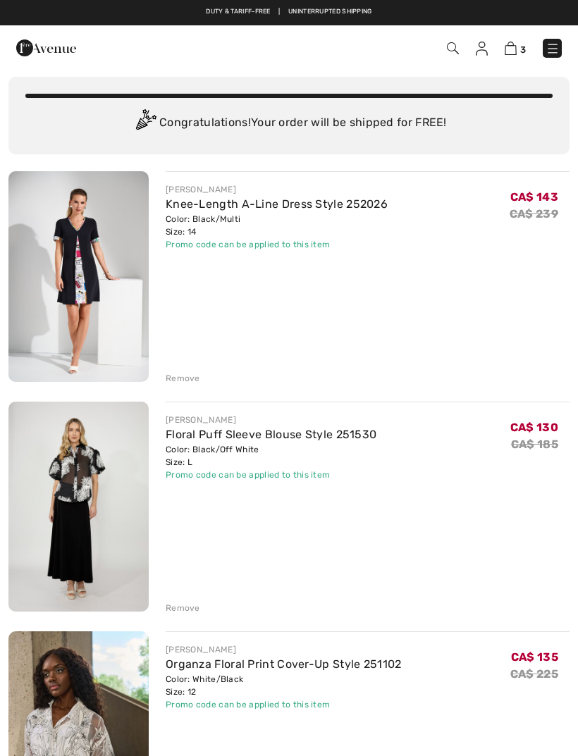
scroll to position [0, 0]
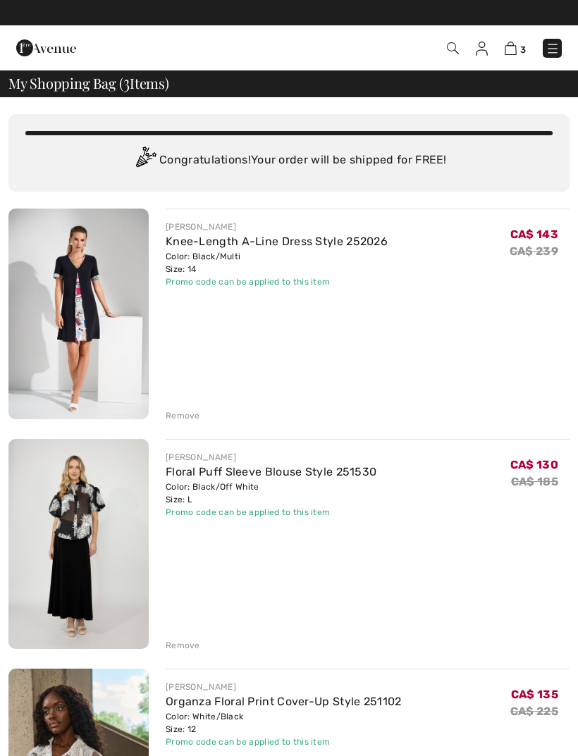
click at [180, 470] on link "Floral Puff Sleeve Blouse Style 251530" at bounding box center [271, 471] width 211 height 13
click at [184, 644] on div "Remove" at bounding box center [183, 645] width 35 height 13
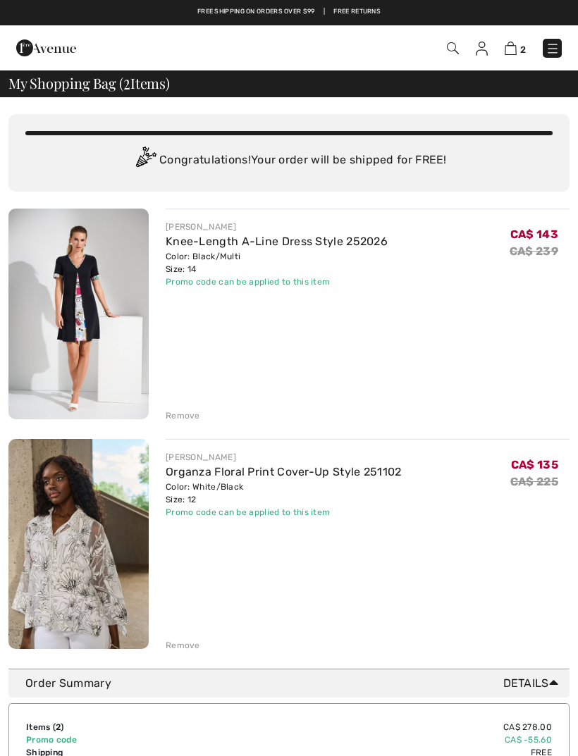
click at [185, 466] on link "Organza Floral Print Cover-Up Style 251102" at bounding box center [284, 471] width 236 height 13
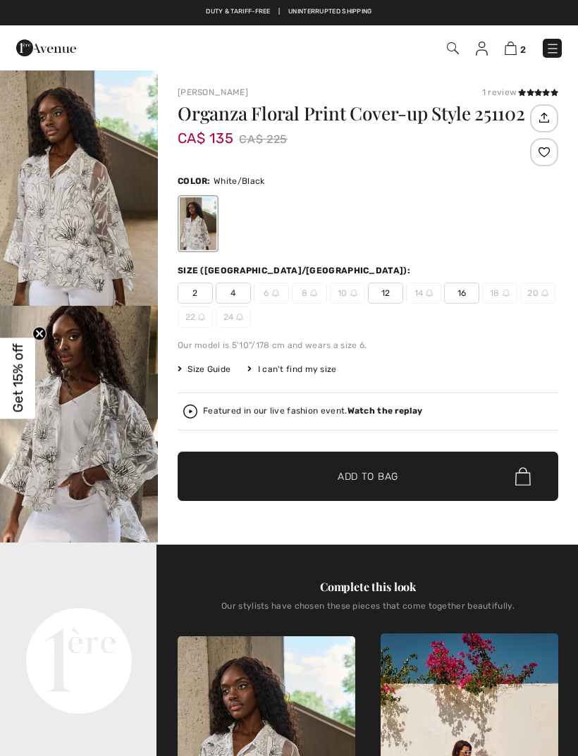
checkbox input "true"
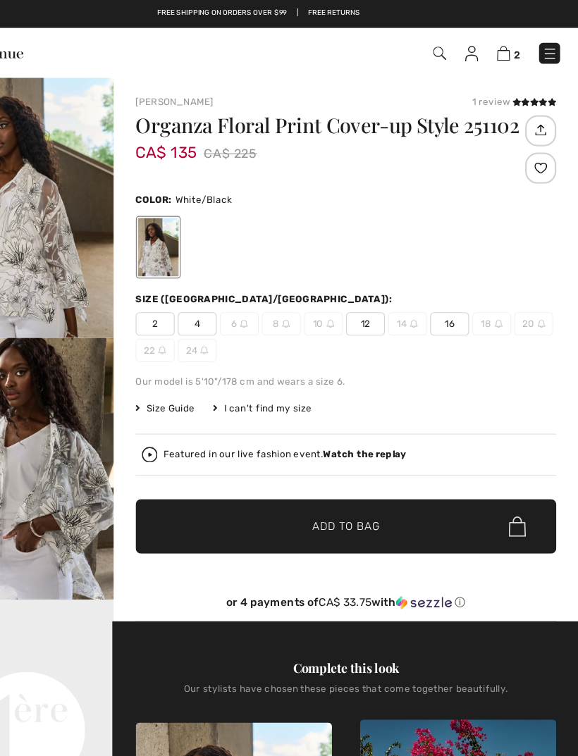
click at [449, 57] on span "2" at bounding box center [406, 48] width 309 height 19
click at [504, 44] on img at bounding box center [510, 48] width 12 height 13
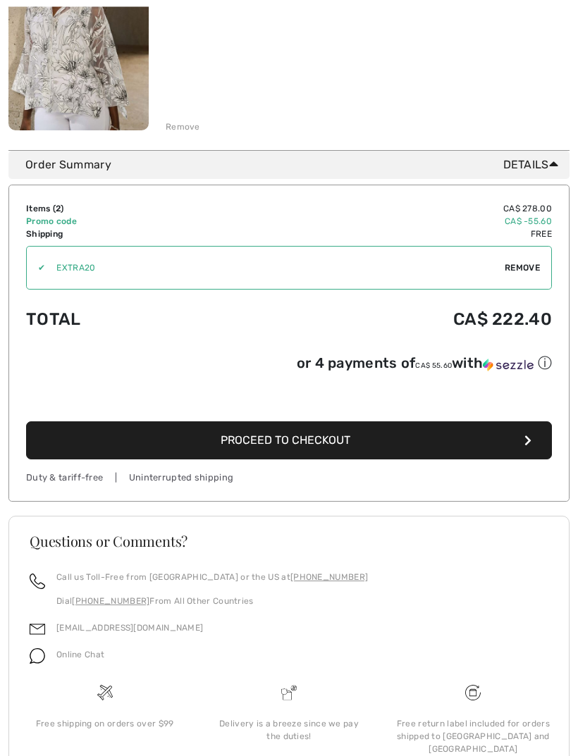
scroll to position [533, 0]
